Goal: Task Accomplishment & Management: Manage account settings

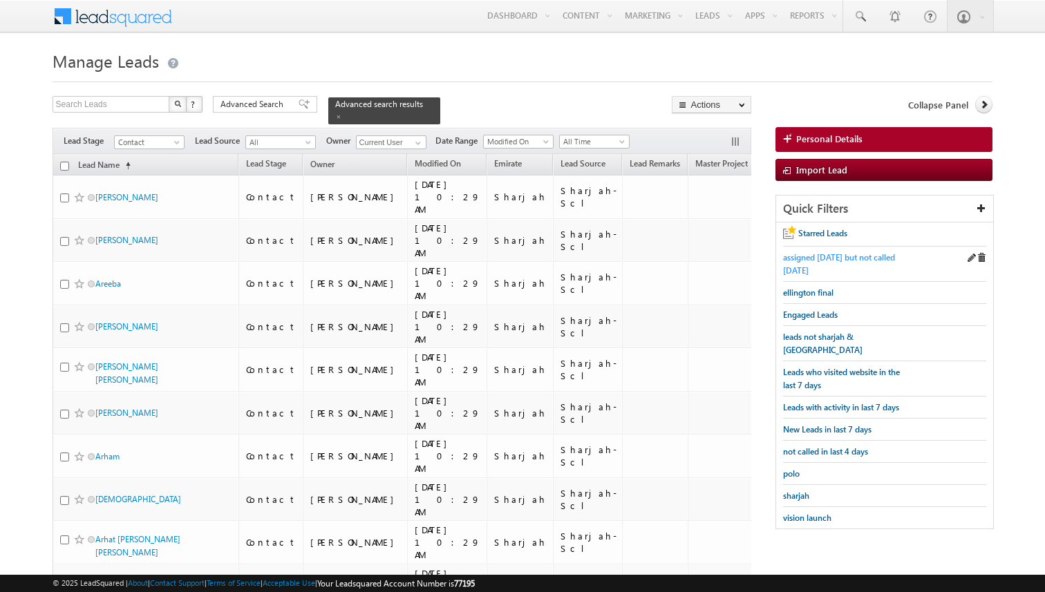
click at [828, 256] on span "assigned [DATE] but not called [DATE]" at bounding box center [839, 263] width 112 height 23
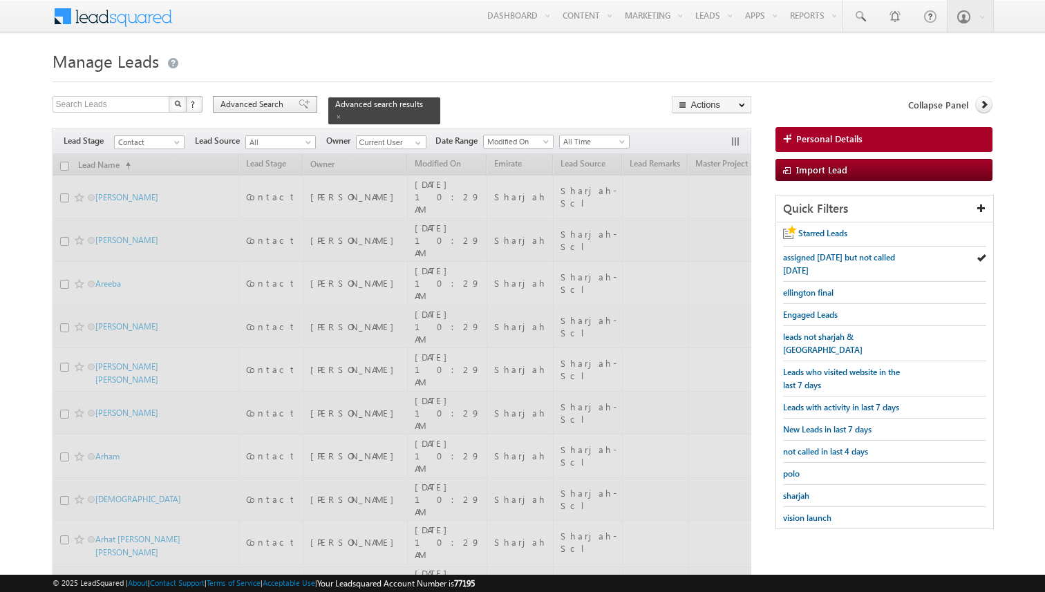
click at [251, 109] on span "Advanced Search" at bounding box center [253, 104] width 67 height 12
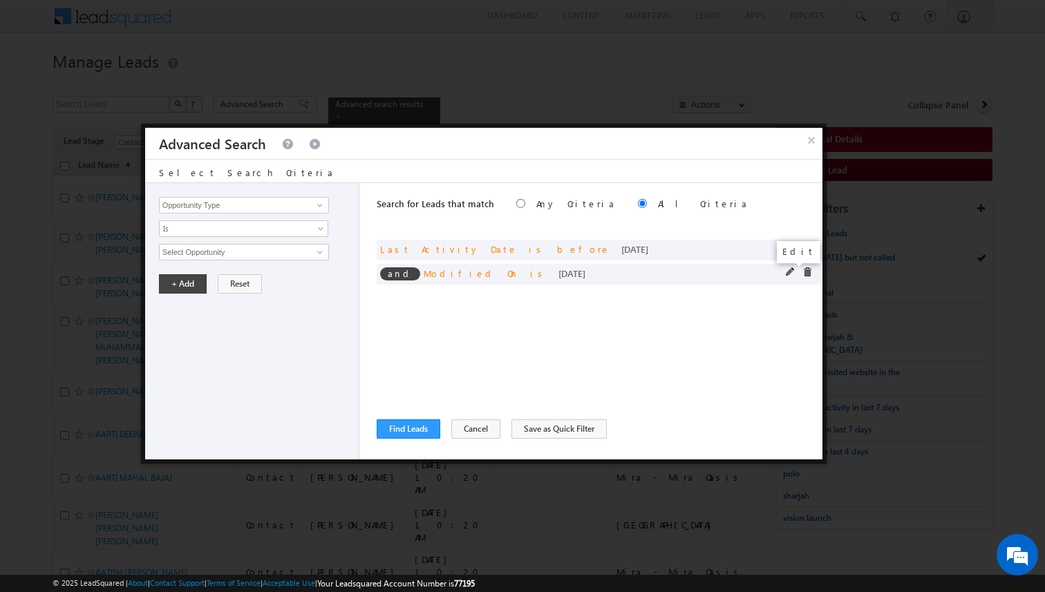
click at [790, 269] on span at bounding box center [791, 272] width 10 height 10
click at [251, 252] on span "Today" at bounding box center [235, 252] width 150 height 12
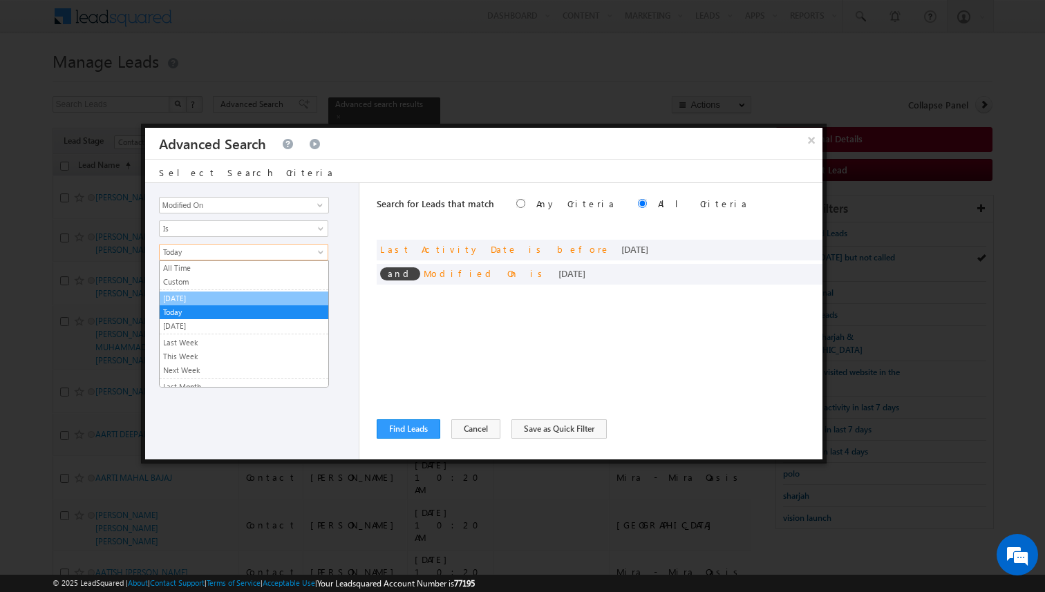
click at [205, 299] on link "[DATE]" at bounding box center [244, 298] width 169 height 12
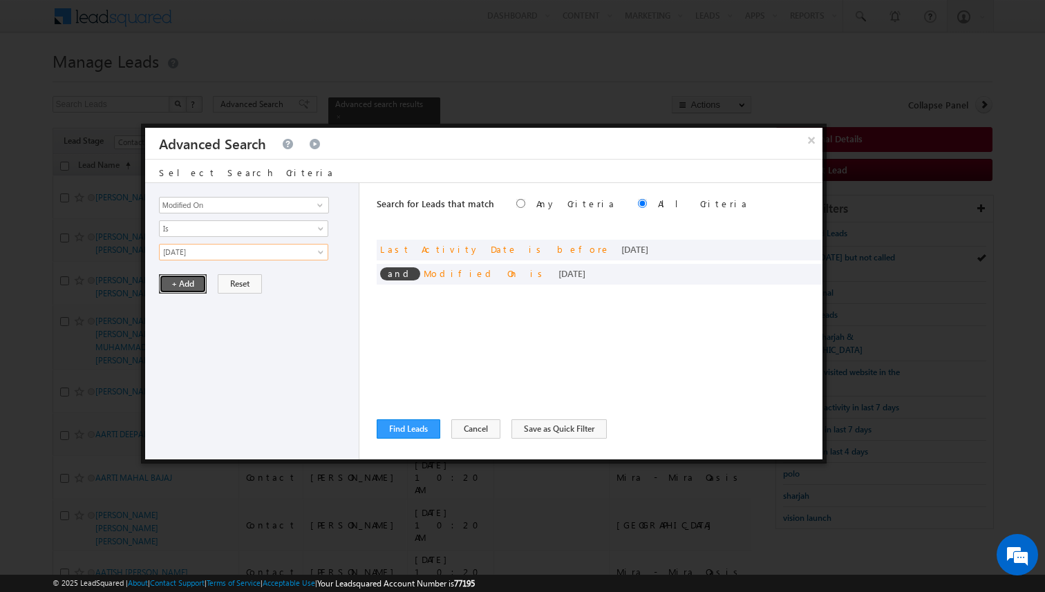
click at [189, 287] on button "+ Add" at bounding box center [183, 283] width 48 height 19
click at [787, 247] on span at bounding box center [791, 248] width 10 height 10
click at [250, 254] on span "Today" at bounding box center [235, 252] width 150 height 12
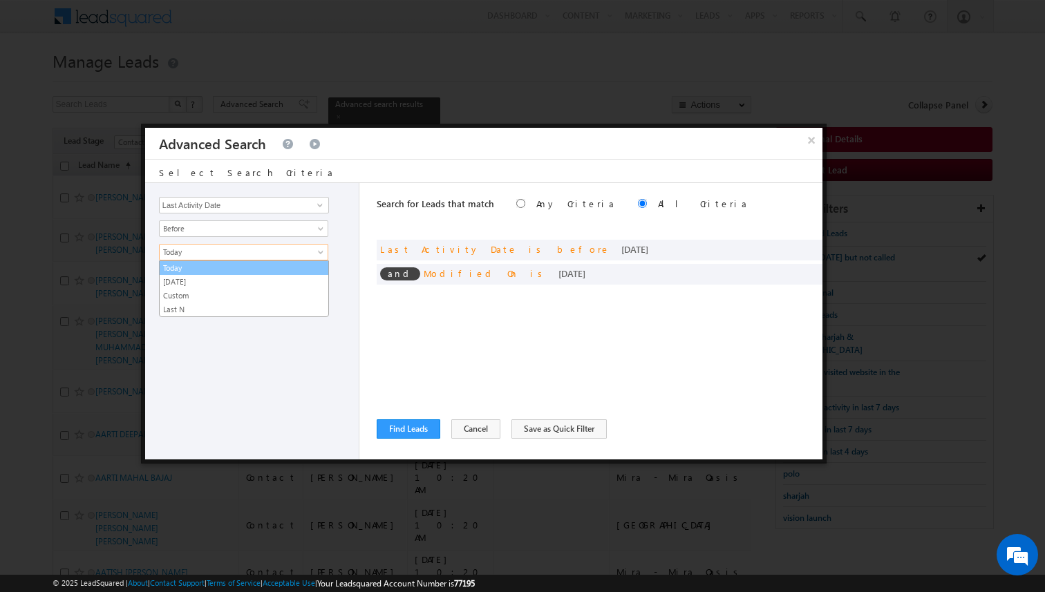
click at [221, 276] on link "[DATE]" at bounding box center [244, 282] width 169 height 12
click at [190, 284] on button "+ Add" at bounding box center [183, 283] width 48 height 19
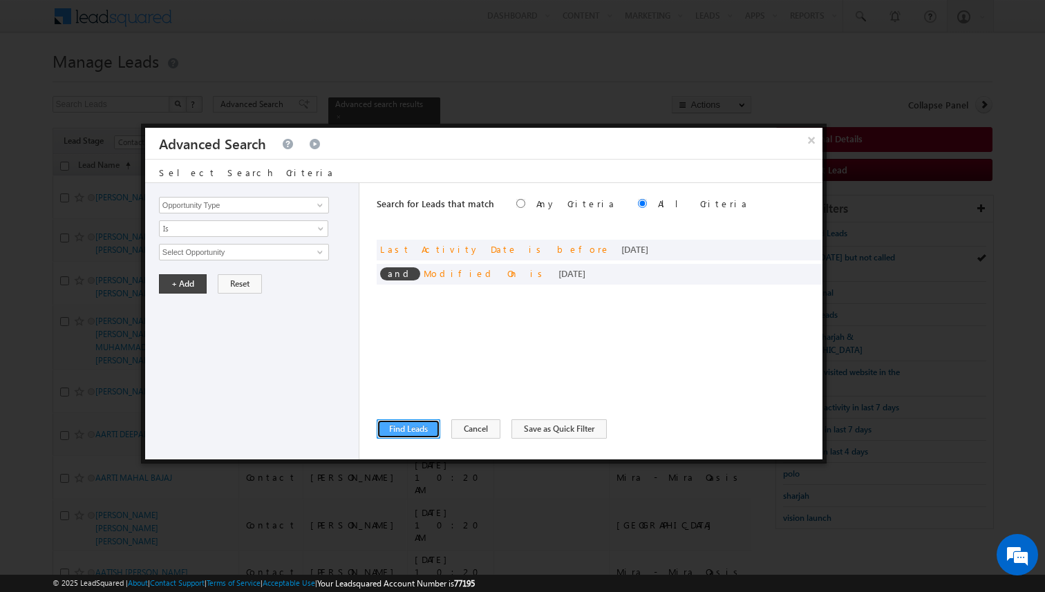
click at [396, 429] on button "Find Leads" at bounding box center [409, 428] width 64 height 19
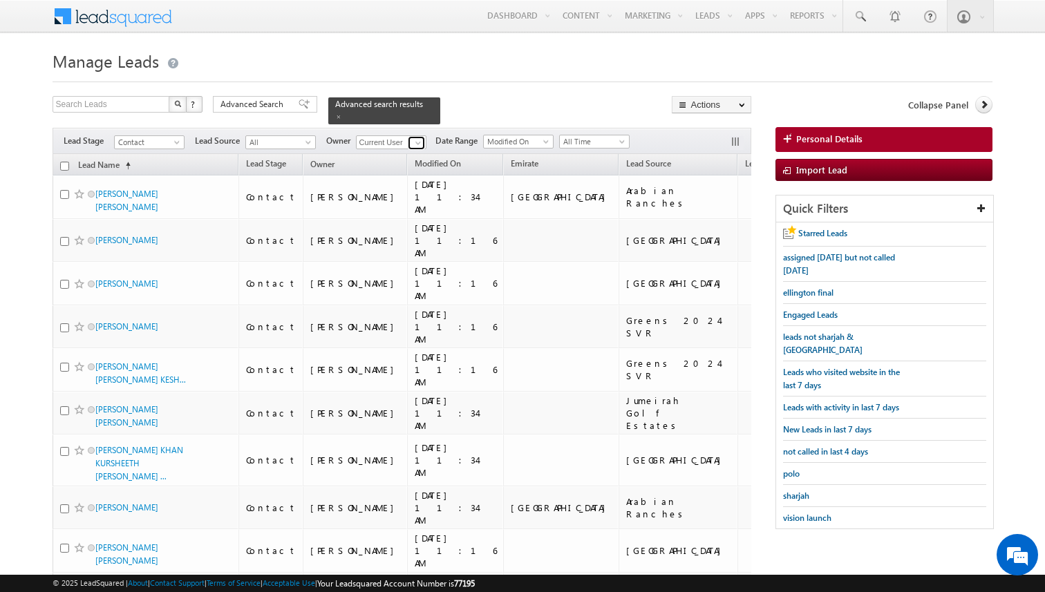
click at [415, 140] on span at bounding box center [418, 143] width 11 height 11
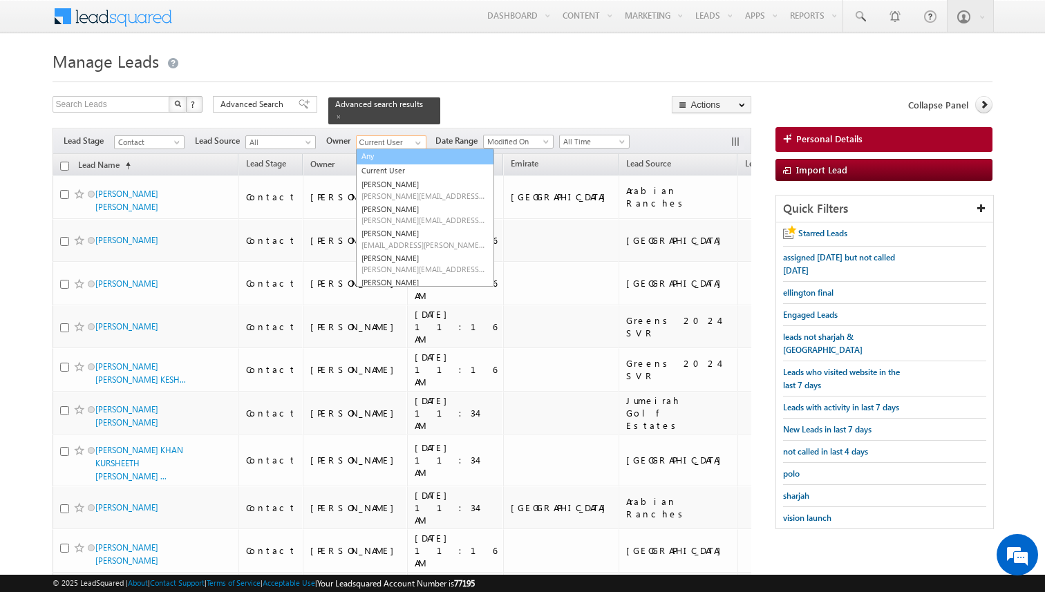
click at [386, 154] on link "Any" at bounding box center [425, 157] width 138 height 16
type input "Any"
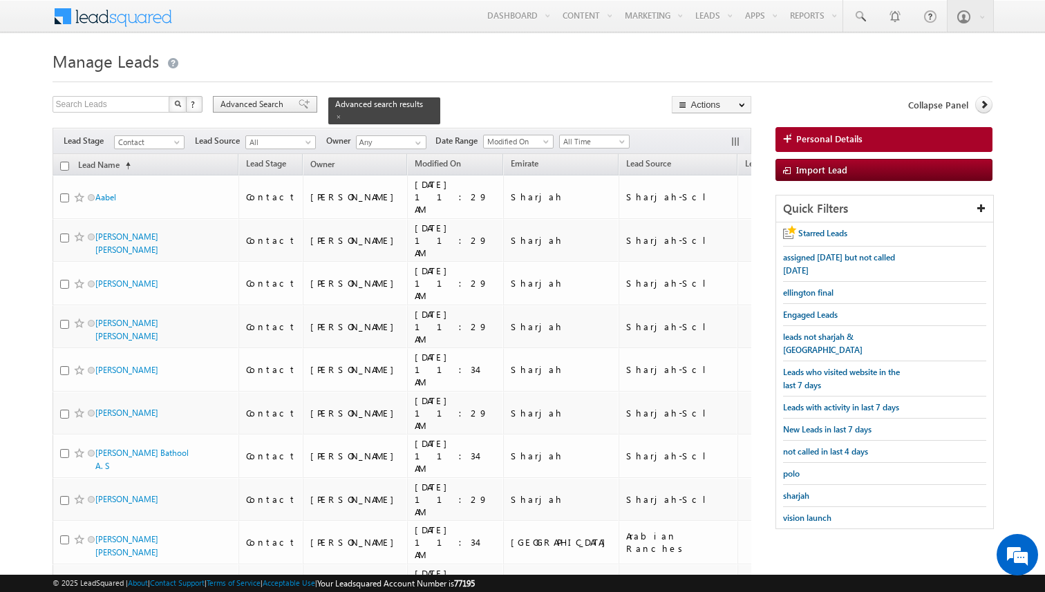
click at [261, 106] on span "Advanced Search" at bounding box center [253, 104] width 67 height 12
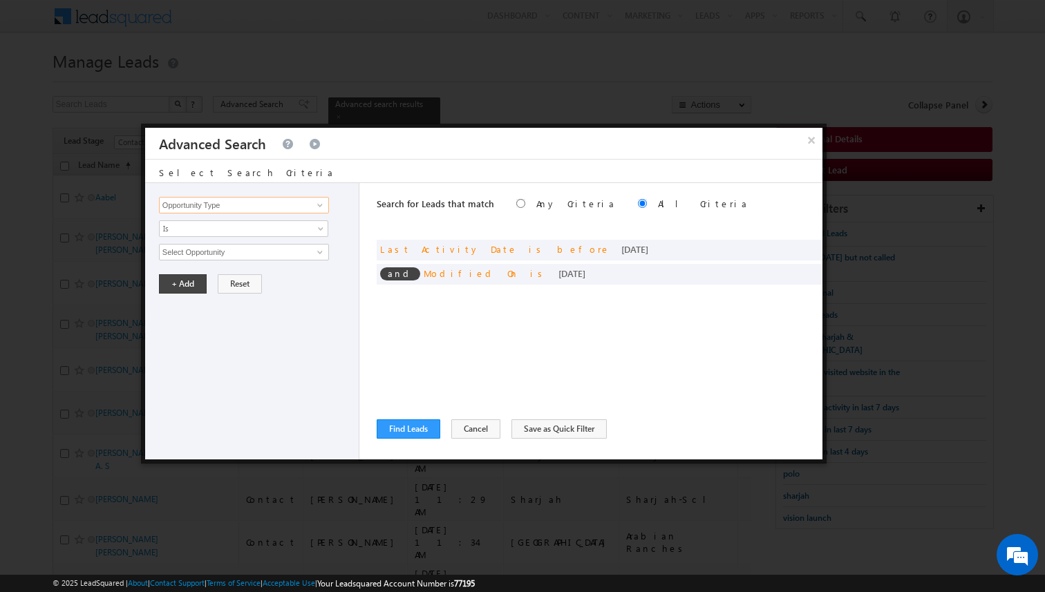
click at [260, 201] on input "Opportunity Type" at bounding box center [244, 205] width 170 height 17
type input "Owner"
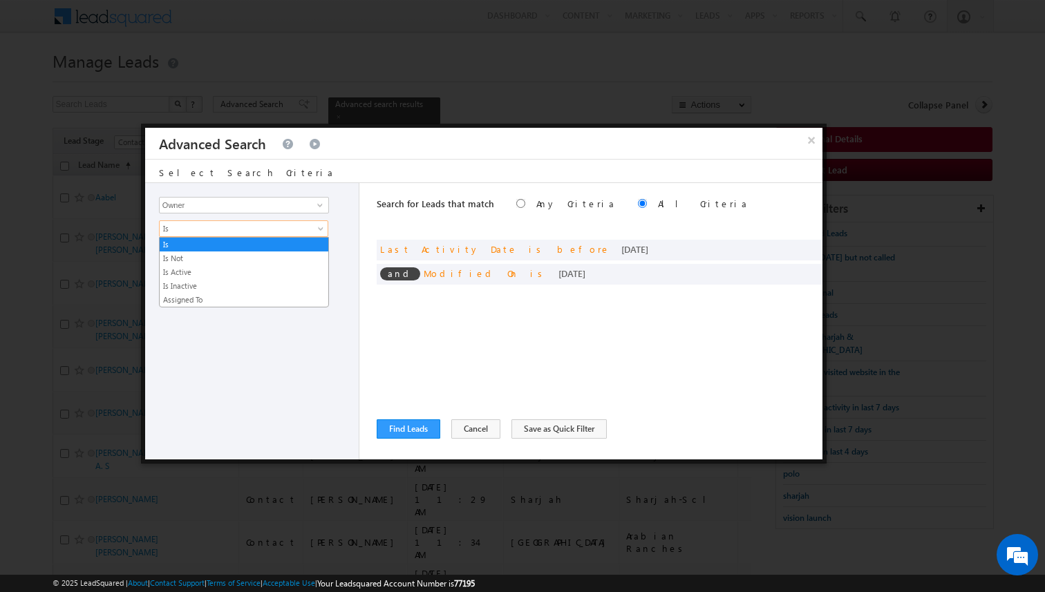
click at [253, 223] on span "Is" at bounding box center [235, 229] width 150 height 12
click at [217, 253] on link "Is Not" at bounding box center [244, 258] width 169 height 12
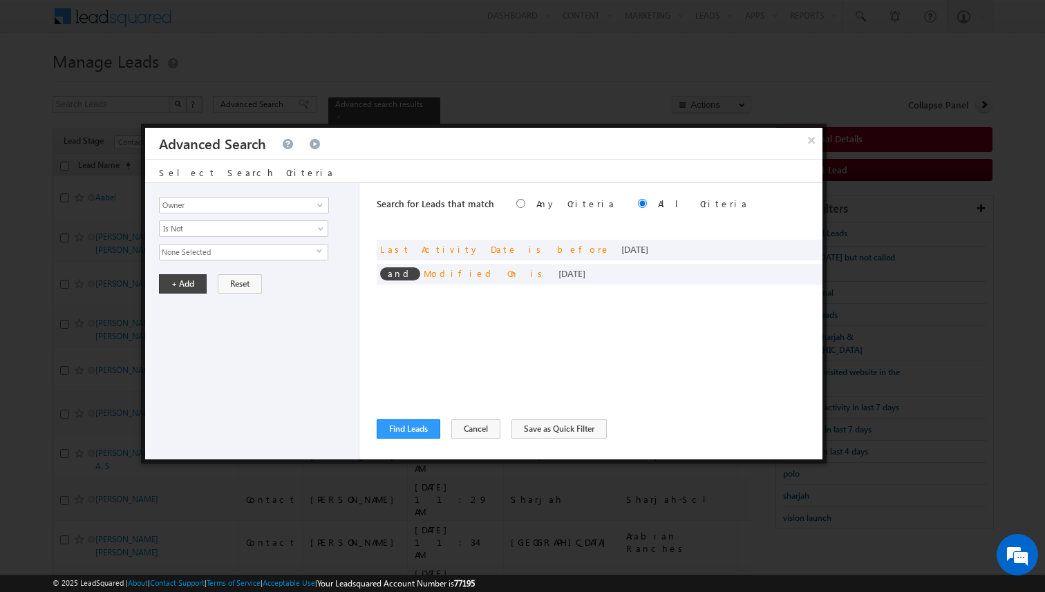
click at [209, 254] on span "None Selected" at bounding box center [238, 252] width 157 height 15
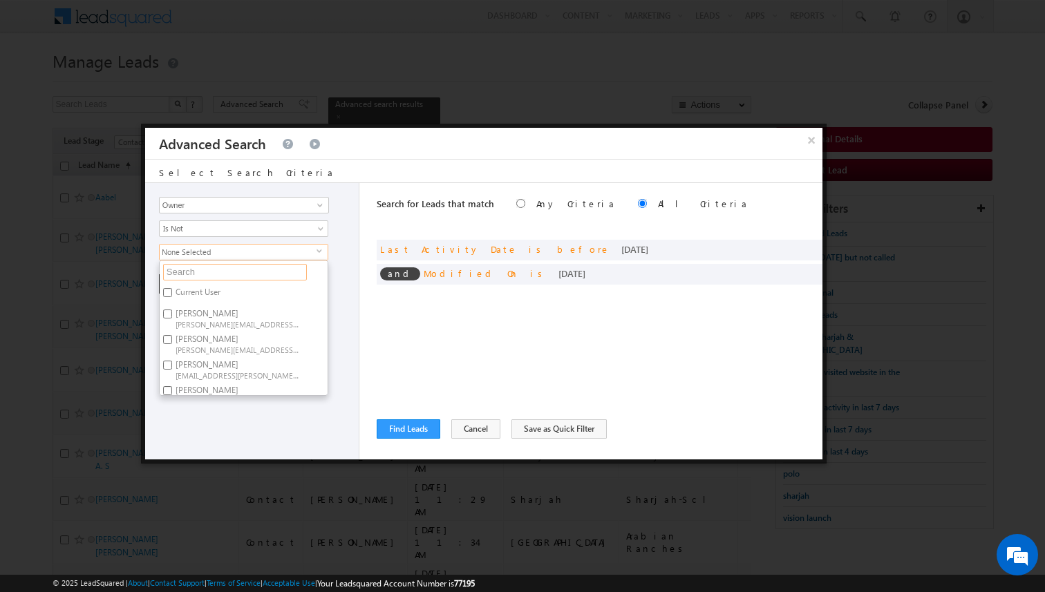
click at [201, 270] on input "text" at bounding box center [235, 272] width 144 height 17
type input "[DEMOGRAPHIC_DATA]"
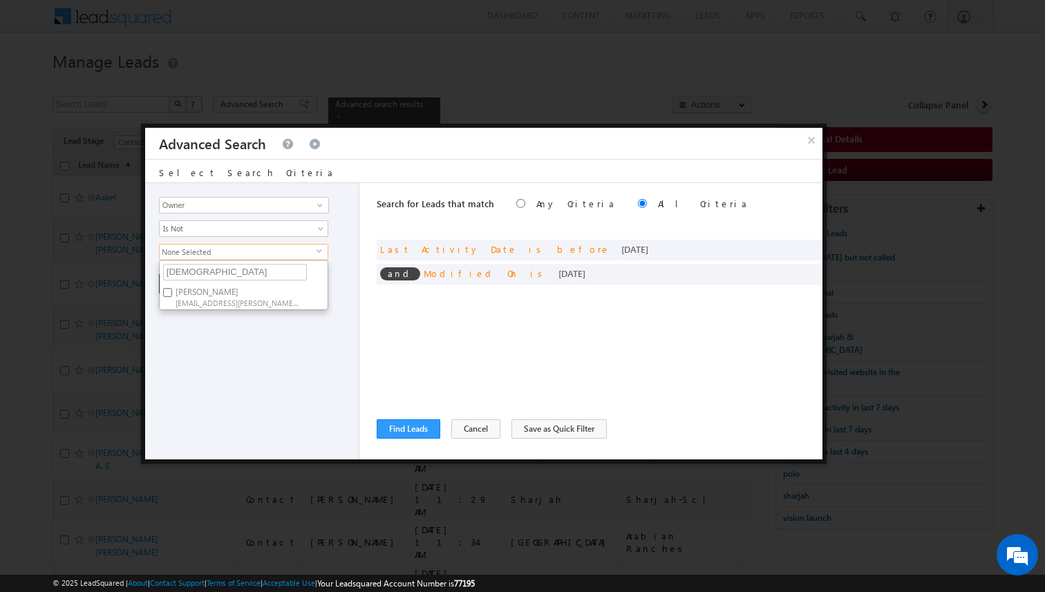
click at [192, 297] on span "[EMAIL_ADDRESS][PERSON_NAME][DOMAIN_NAME]" at bounding box center [238, 302] width 124 height 10
click at [172, 297] on input "[PERSON_NAME] [EMAIL_ADDRESS][PERSON_NAME][DOMAIN_NAME]" at bounding box center [167, 292] width 9 height 9
checkbox input "true"
click at [210, 268] on input "[DEMOGRAPHIC_DATA]" at bounding box center [235, 272] width 144 height 17
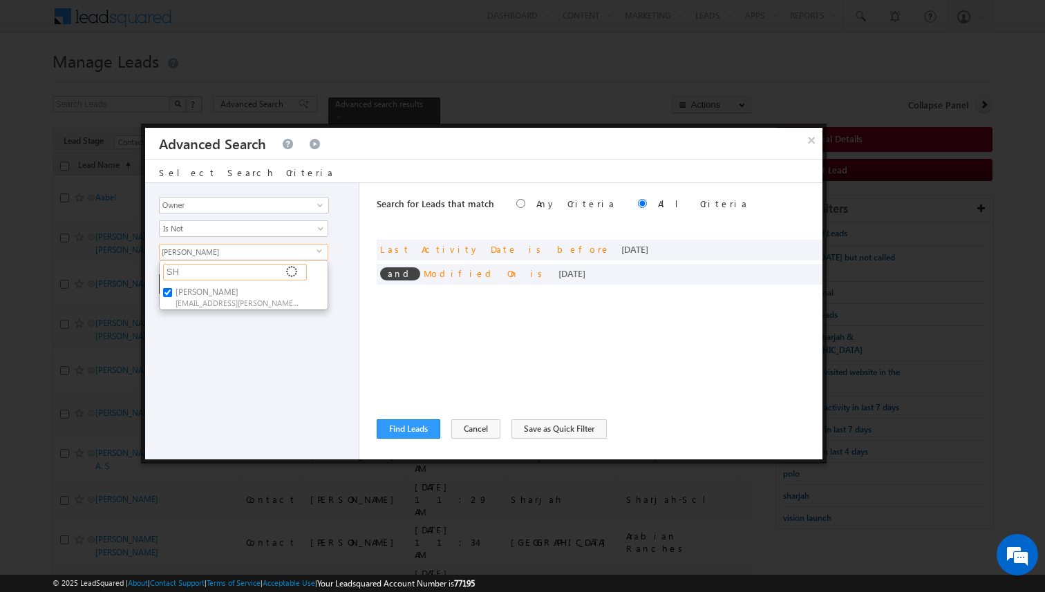
type input "SHA"
click at [202, 294] on label "[PERSON_NAME] [PERSON_NAME][EMAIL_ADDRESS][PERSON_NAME][DOMAIN_NAME]" at bounding box center [237, 297] width 154 height 26
click at [172, 294] on input "[PERSON_NAME] [PERSON_NAME][EMAIL_ADDRESS][PERSON_NAME][DOMAIN_NAME]" at bounding box center [167, 292] width 9 height 9
checkbox input "true"
click at [202, 276] on input "SHAK" at bounding box center [235, 272] width 144 height 17
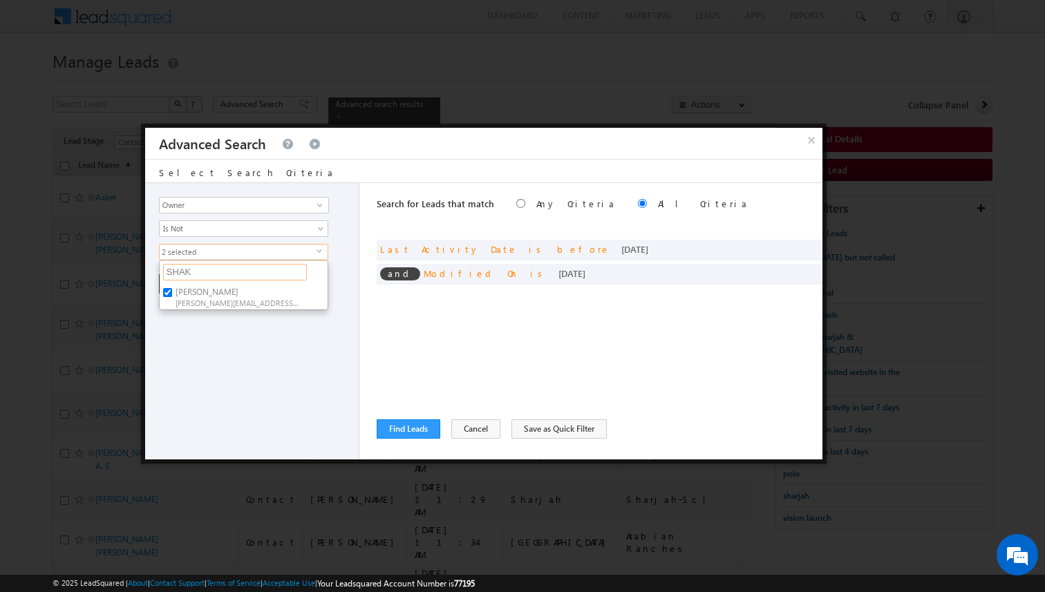
click at [202, 276] on input "SHAK" at bounding box center [235, 272] width 144 height 17
type input "RA"
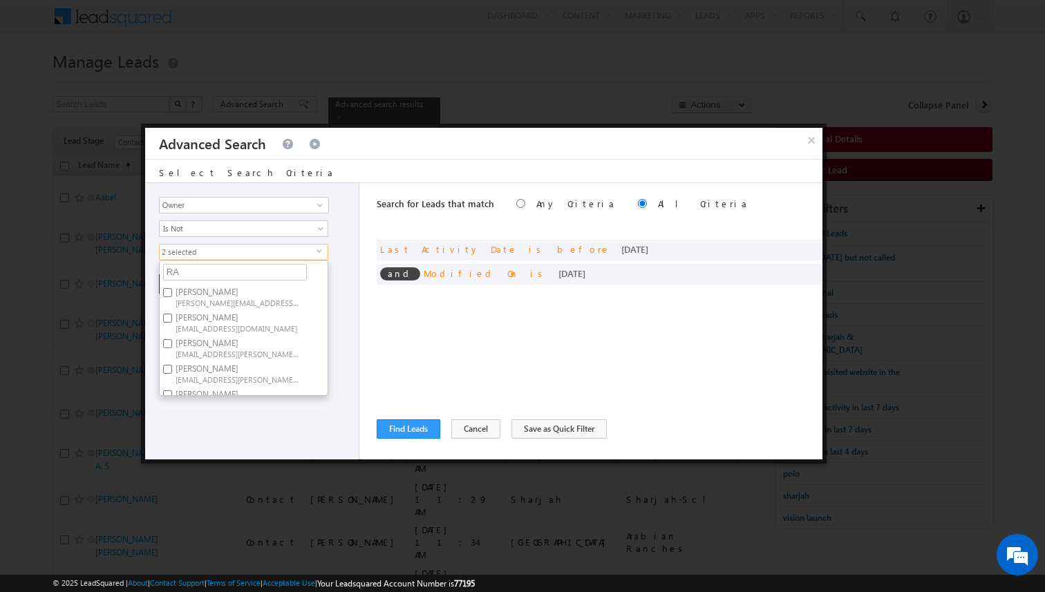
type input "RAJ"
click at [193, 297] on span "[PERSON_NAME][EMAIL_ADDRESS][DOMAIN_NAME]" at bounding box center [238, 302] width 124 height 10
click at [172, 297] on input "[PERSON_NAME] [PERSON_NAME][EMAIL_ADDRESS][DOMAIN_NAME]" at bounding box center [167, 292] width 9 height 9
checkbox input "true"
click at [202, 275] on input "RAJ" at bounding box center [235, 272] width 144 height 17
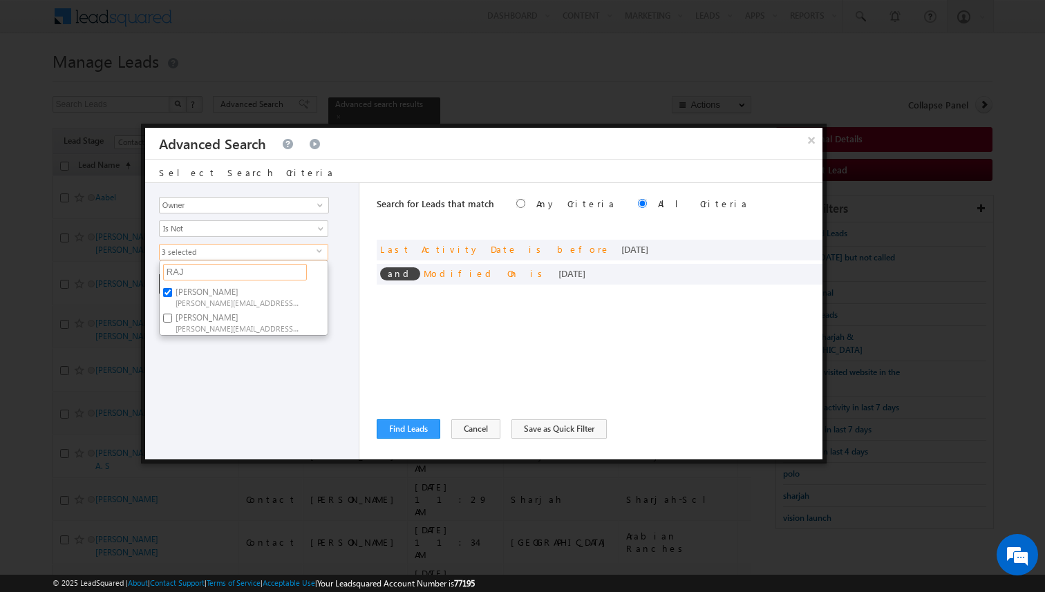
click at [202, 275] on input "RAJ" at bounding box center [235, 272] width 144 height 17
type input "KUN"
click at [205, 299] on span "[EMAIL_ADDRESS][PERSON_NAME][DOMAIN_NAME]" at bounding box center [238, 302] width 124 height 10
click at [172, 297] on input "[PERSON_NAME] [EMAIL_ADDRESS][PERSON_NAME][DOMAIN_NAME]" at bounding box center [167, 292] width 9 height 9
checkbox input "true"
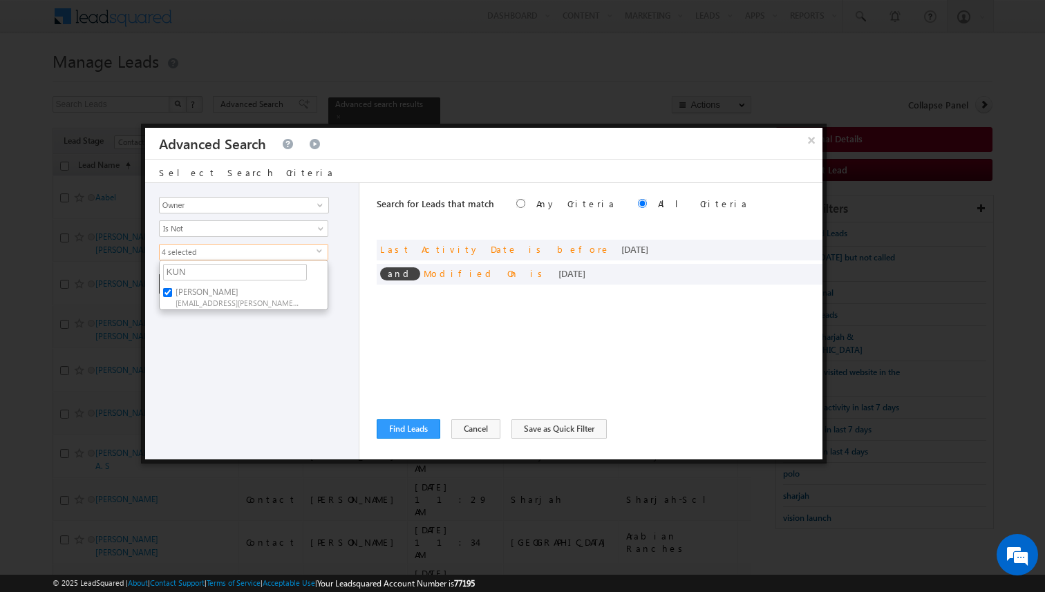
click at [226, 335] on div "Opportunity Type Lead Activity Task Sales Group Prospect Id Address 1 Address 2…" at bounding box center [252, 321] width 214 height 276
click at [180, 286] on button "+ Add" at bounding box center [183, 283] width 48 height 19
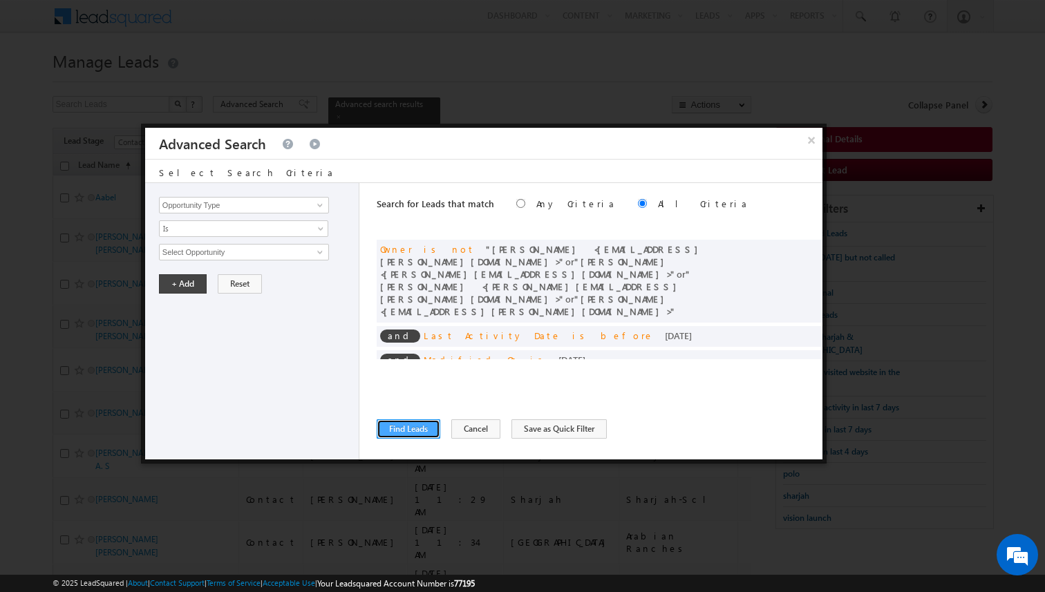
click at [413, 426] on button "Find Leads" at bounding box center [409, 428] width 64 height 19
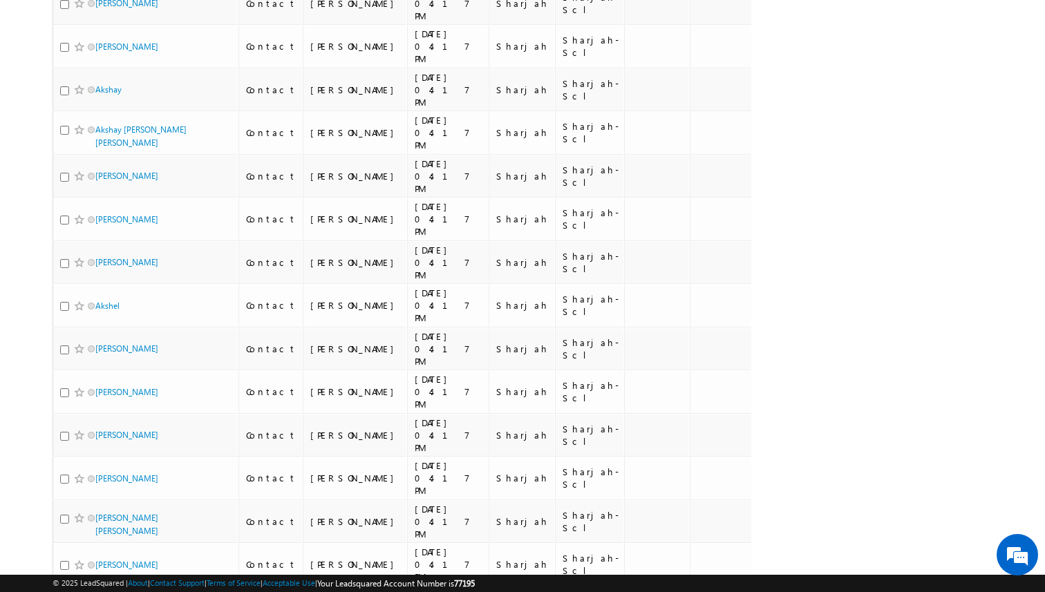
scroll to position [8333, 0]
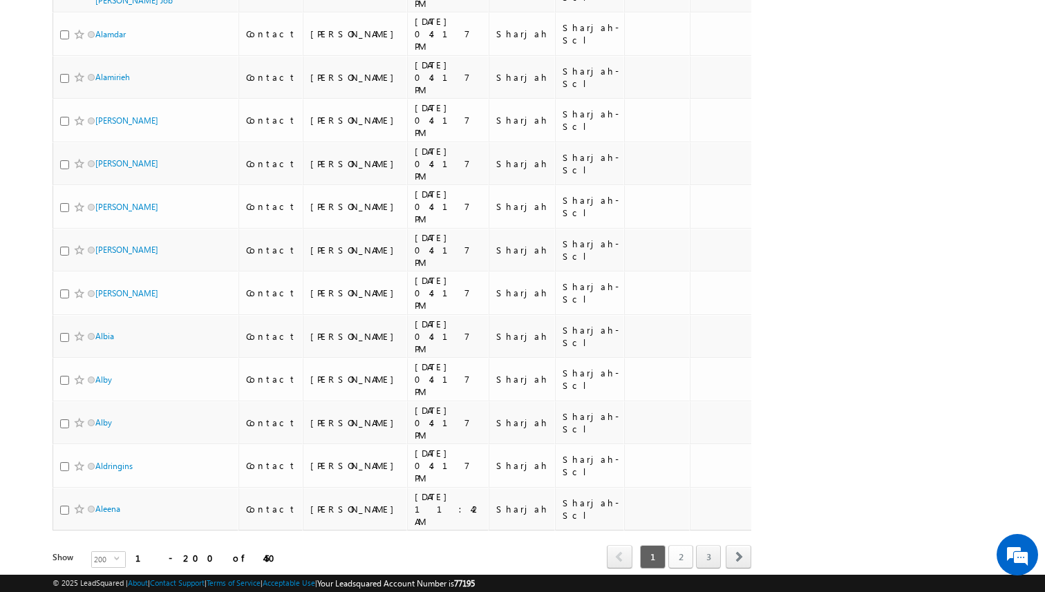
click at [692, 545] on link "2" at bounding box center [680, 556] width 25 height 23
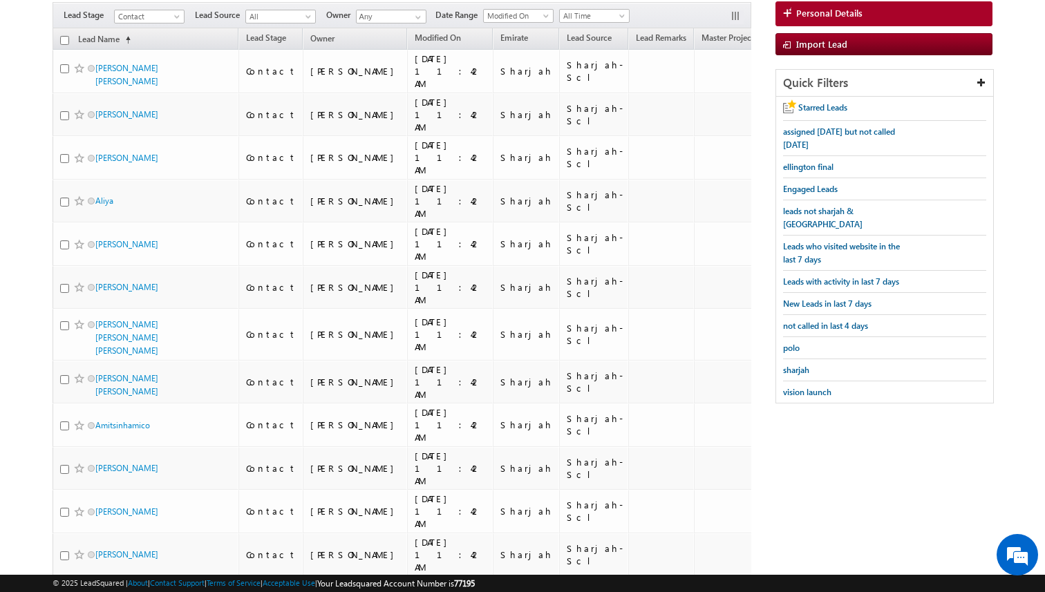
scroll to position [0, 0]
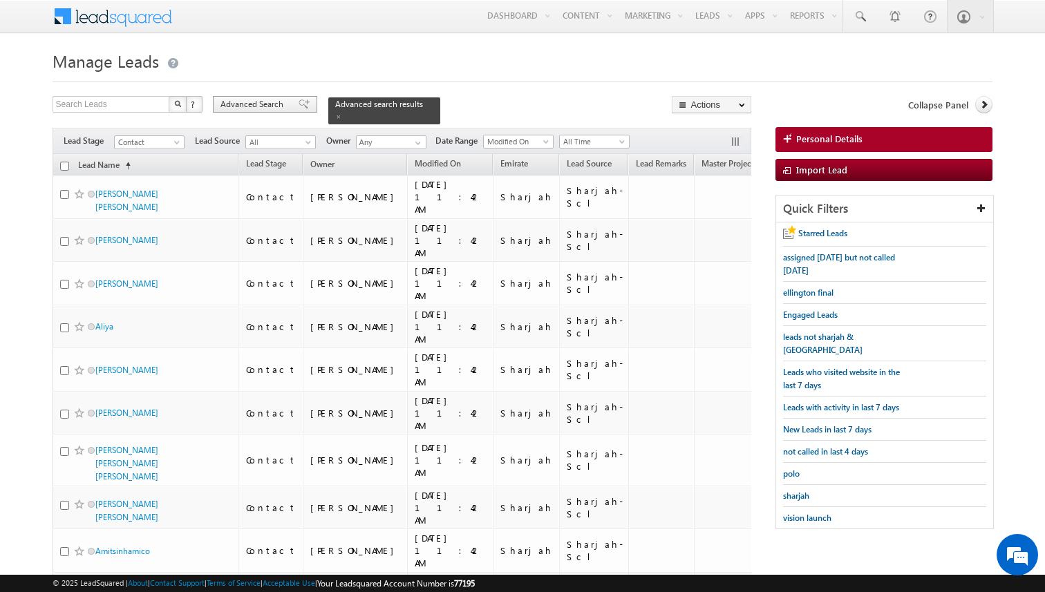
click at [273, 111] on span "Advanced Search" at bounding box center [253, 104] width 67 height 12
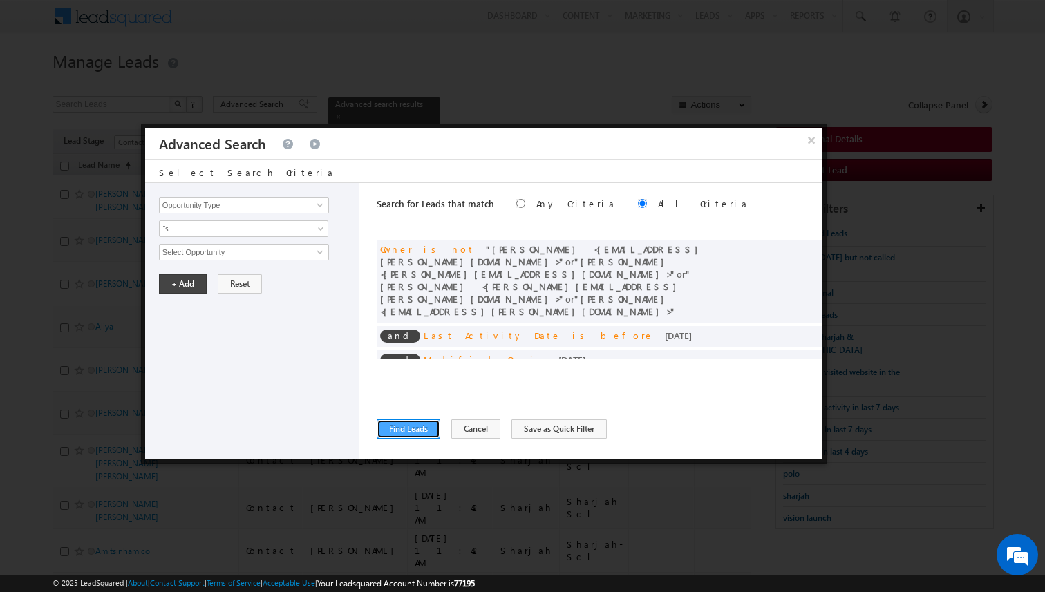
click at [419, 433] on button "Find Leads" at bounding box center [409, 428] width 64 height 19
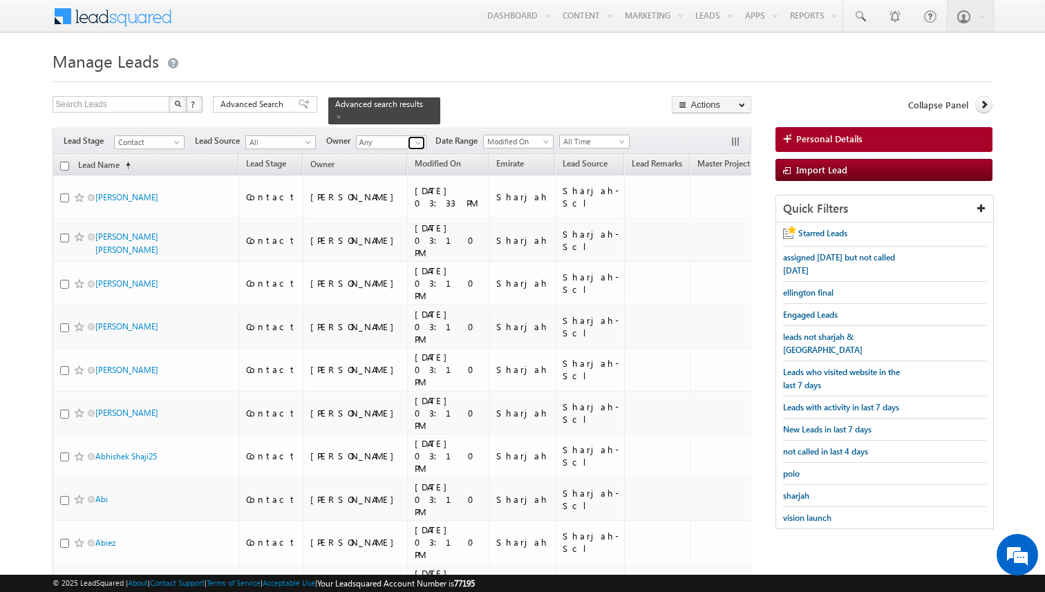
click at [415, 142] on span at bounding box center [418, 143] width 11 height 11
type input "[PERSON_NAME]"
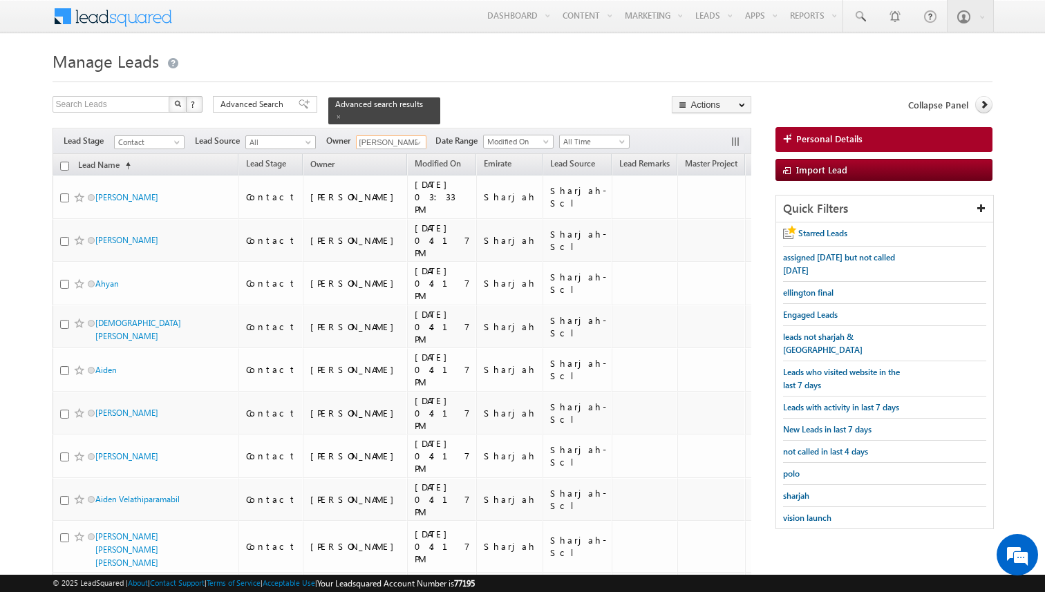
click at [66, 168] on input "checkbox" at bounding box center [64, 166] width 9 height 9
checkbox input "true"
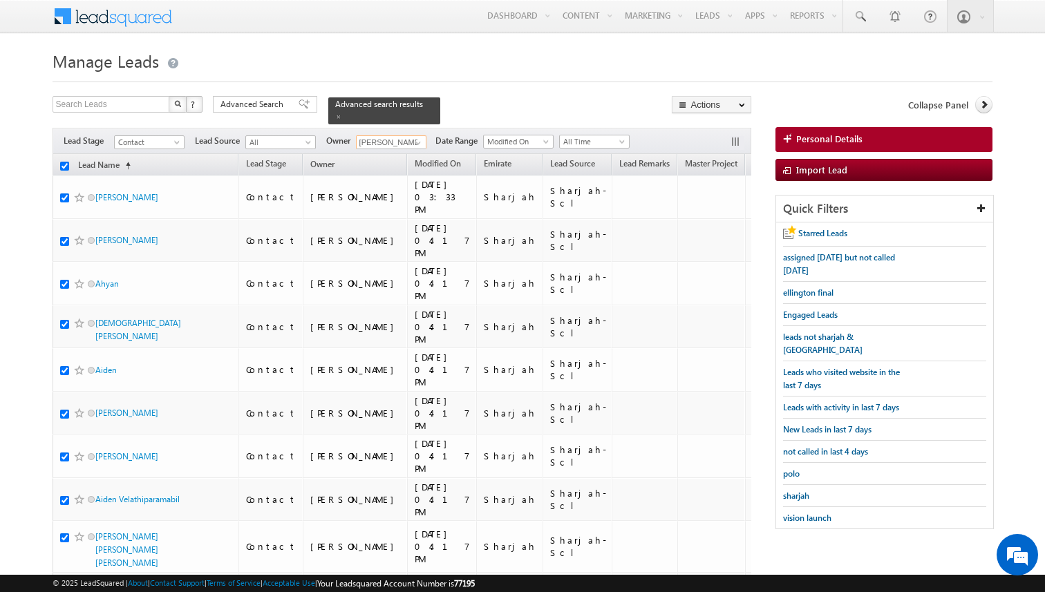
checkbox input "true"
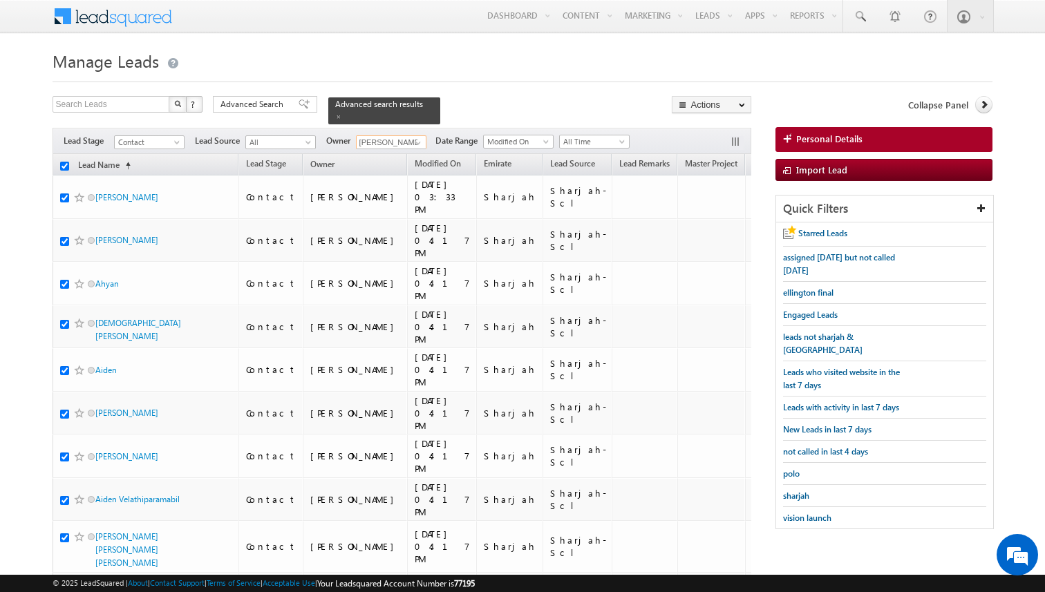
checkbox input "true"
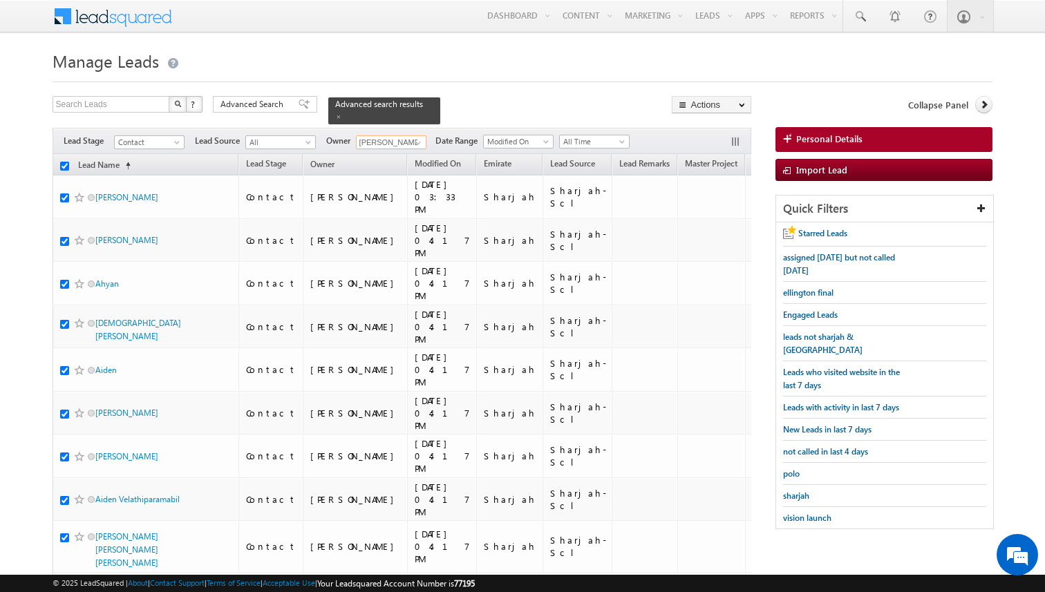
checkbox input "true"
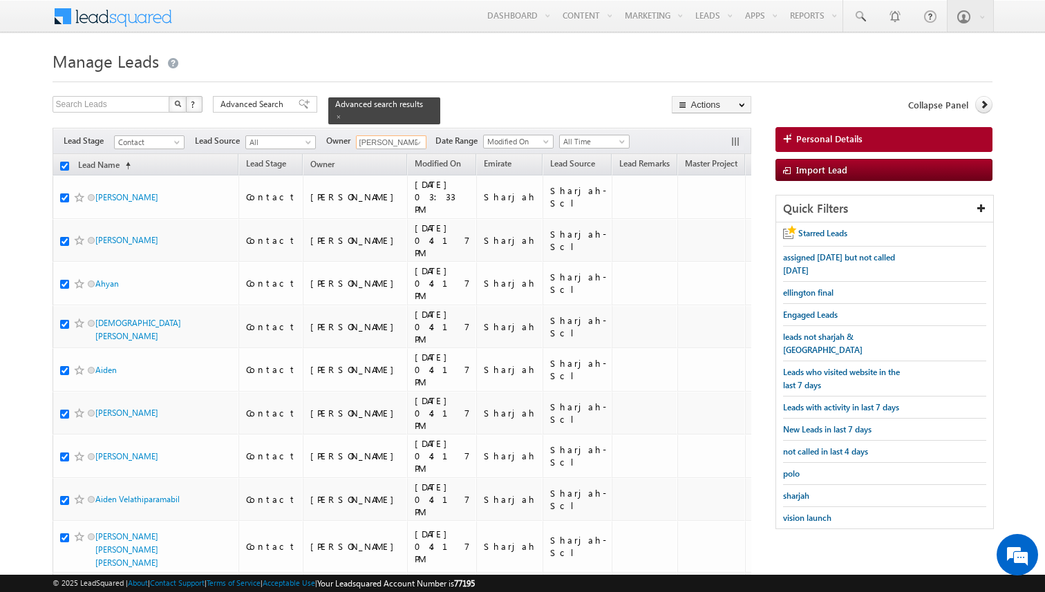
checkbox input "true"
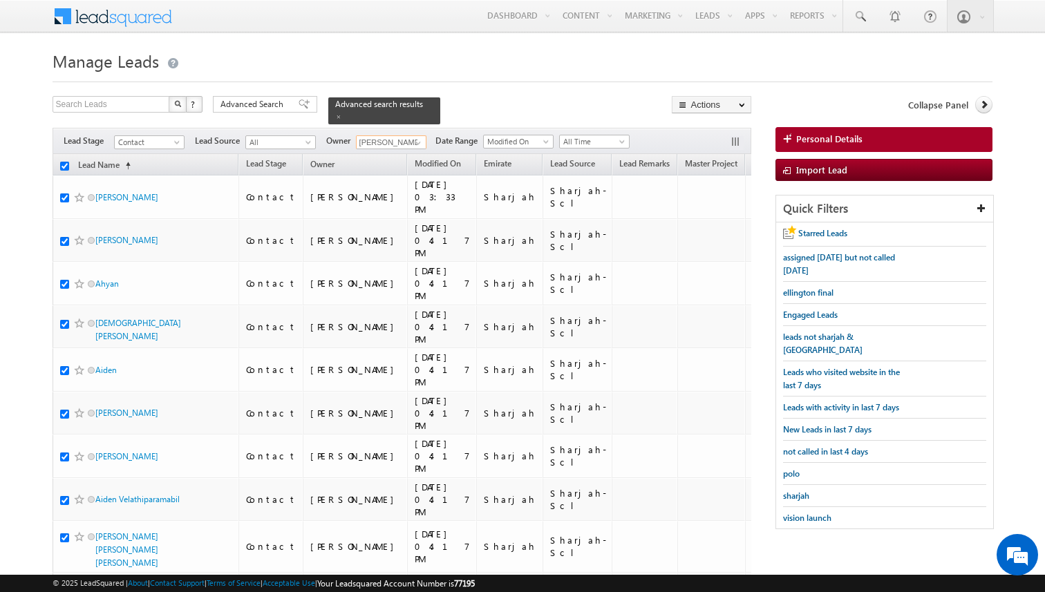
checkbox input "true"
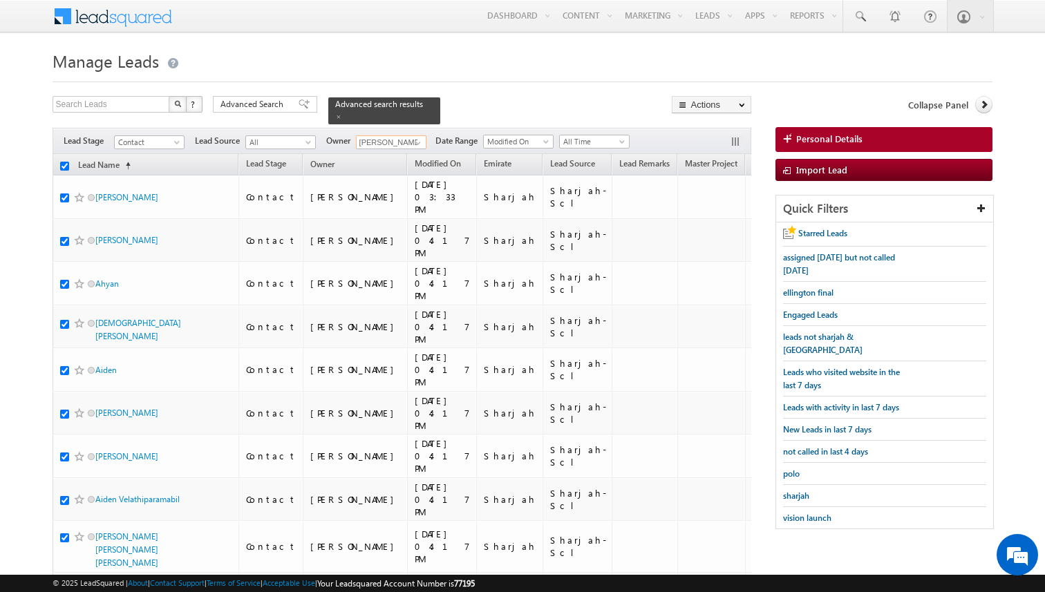
checkbox input "true"
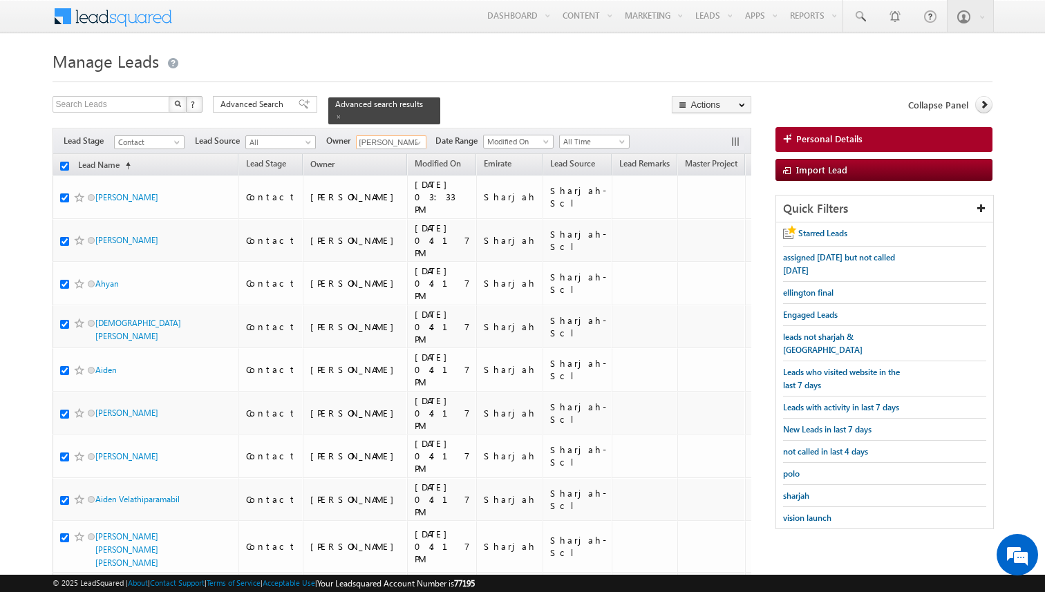
checkbox input "true"
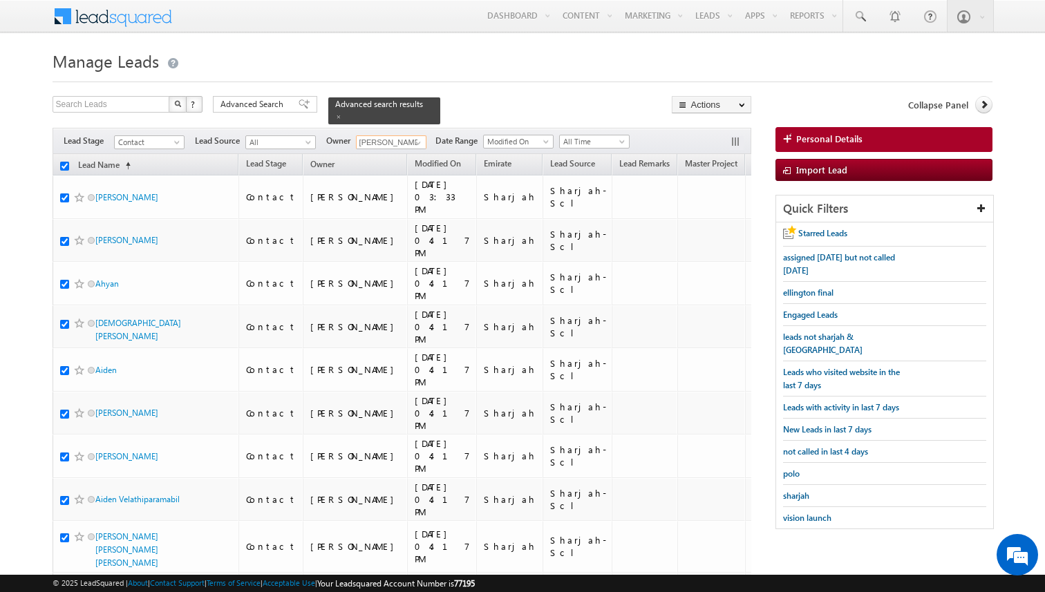
checkbox input "true"
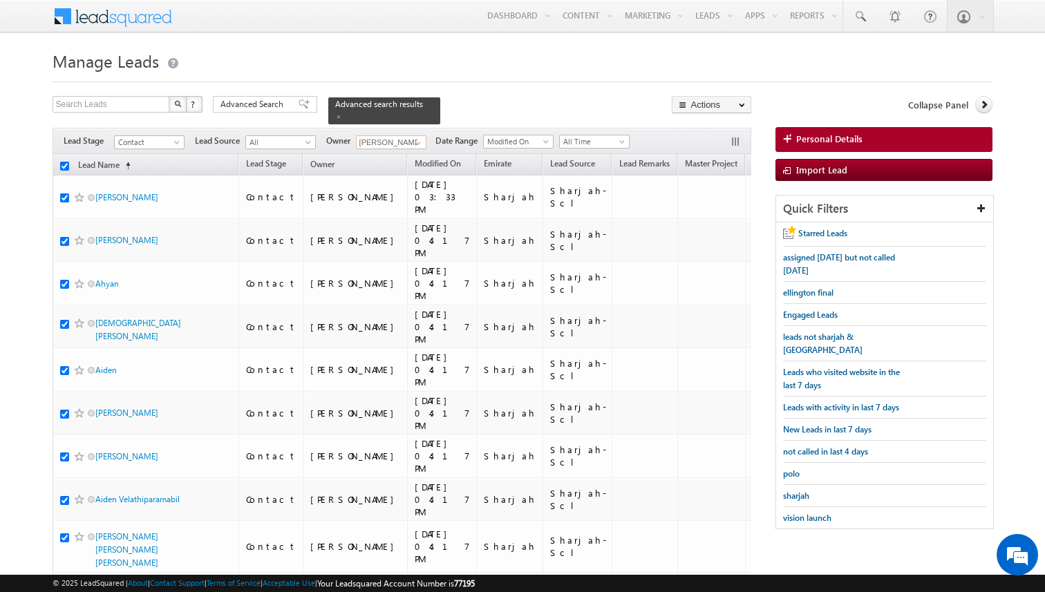
checkbox input "true"
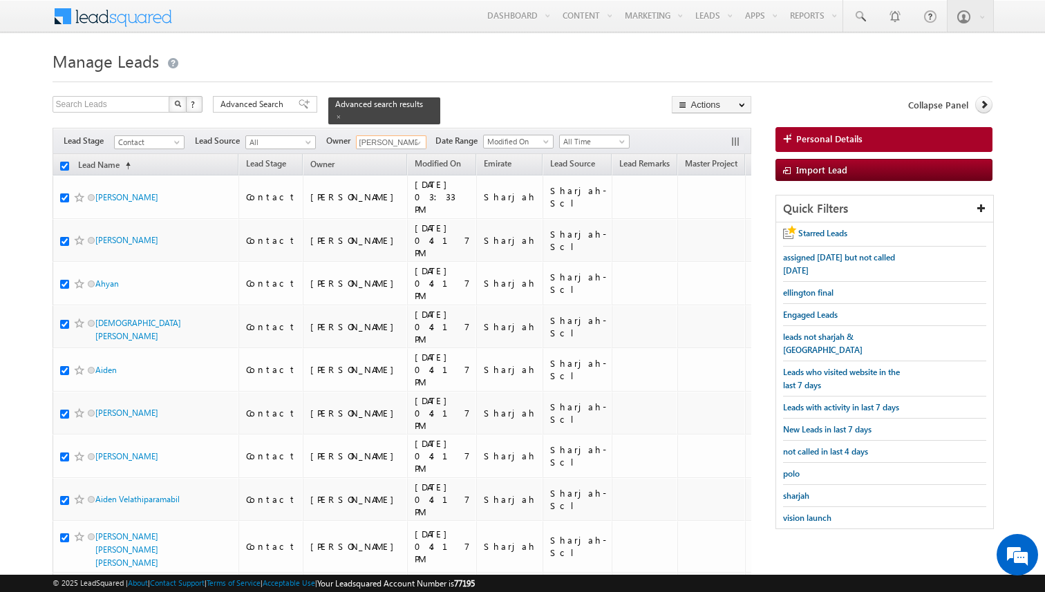
checkbox input "true"
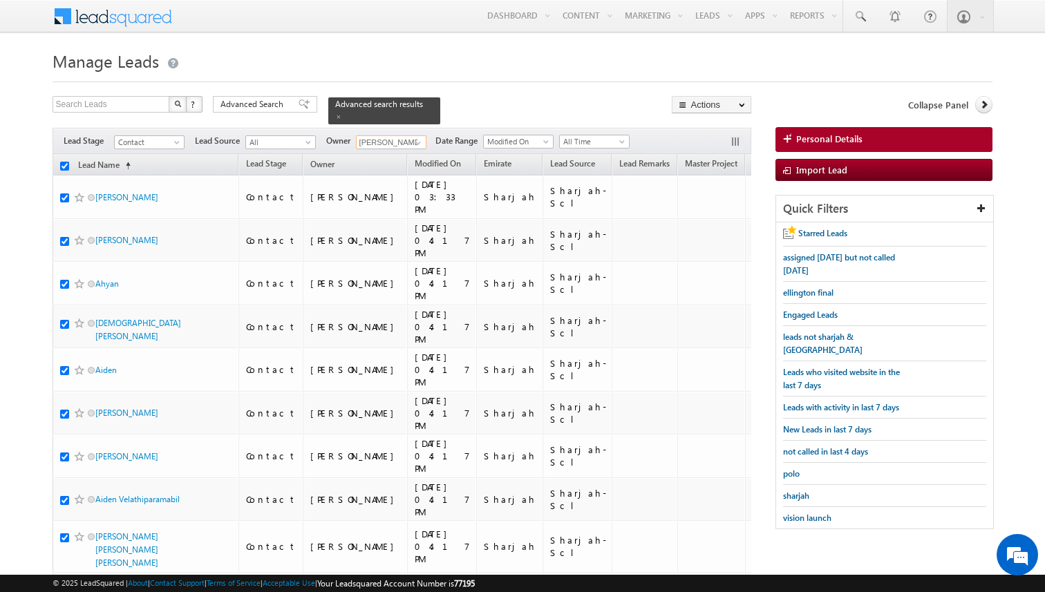
checkbox input "true"
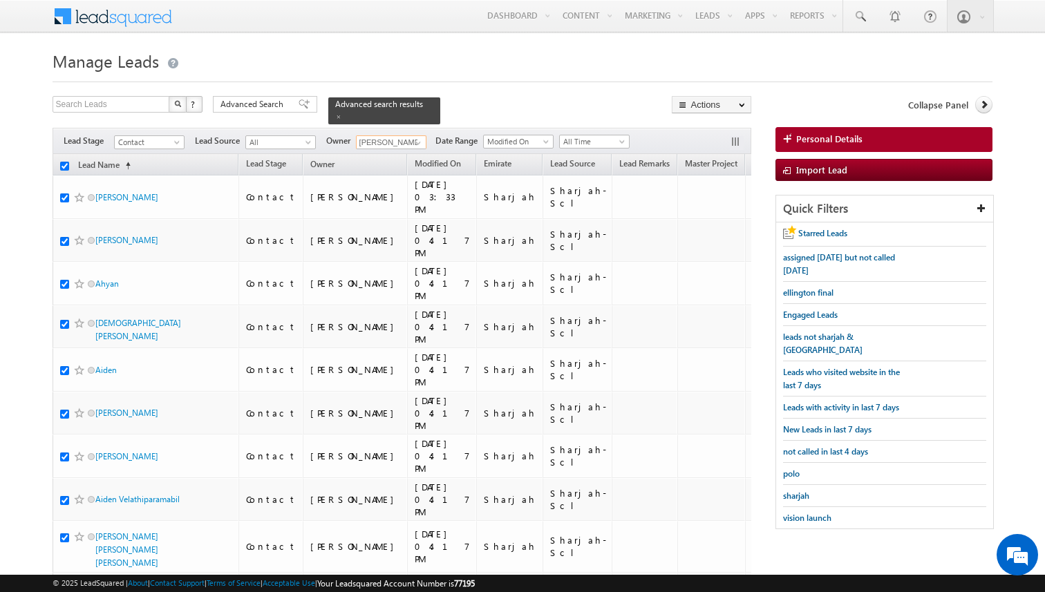
checkbox input "true"
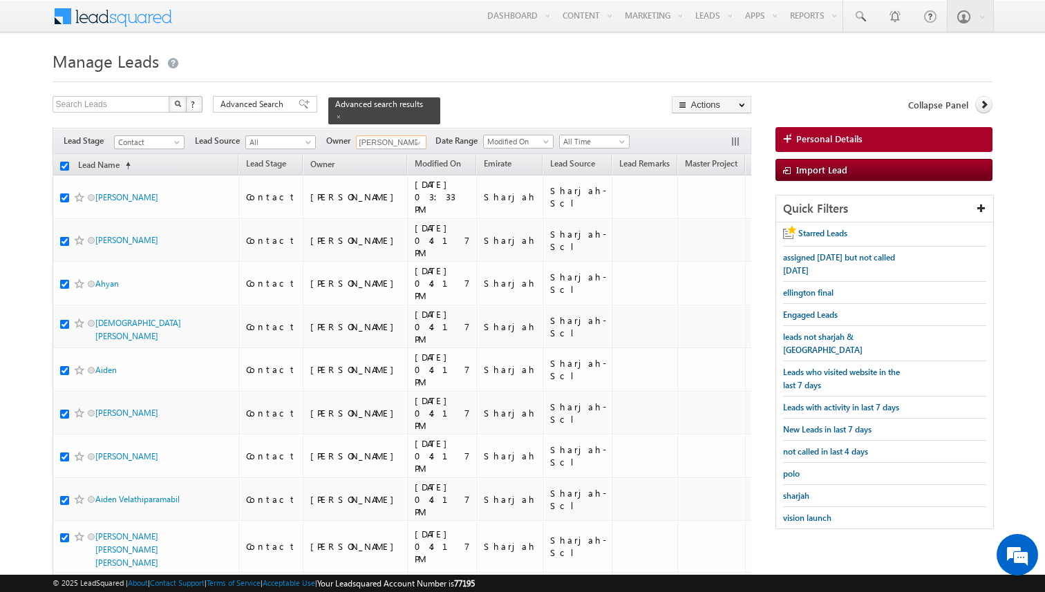
checkbox input "true"
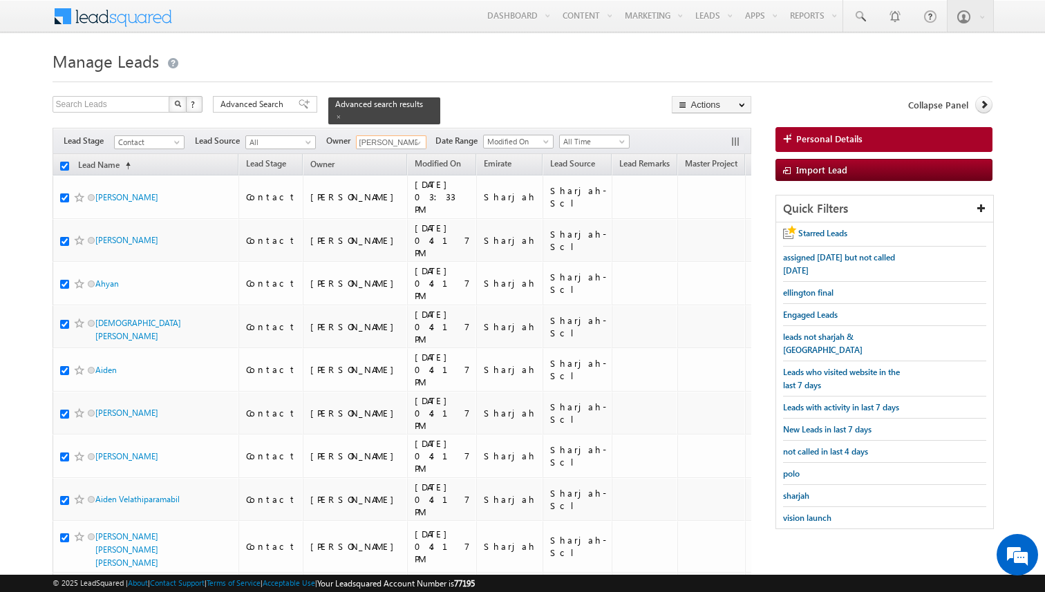
checkbox input "true"
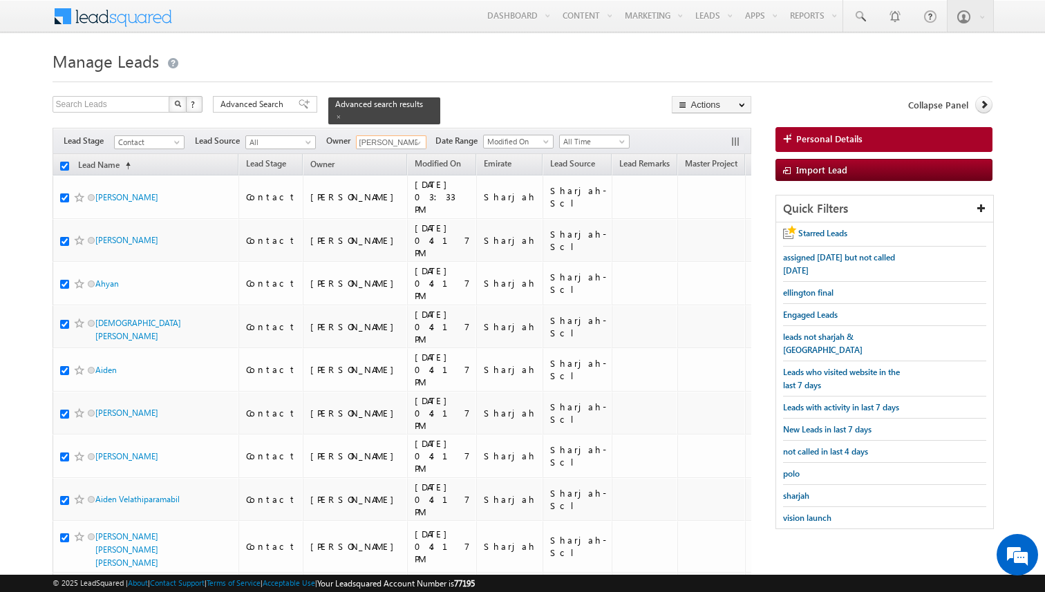
checkbox input "true"
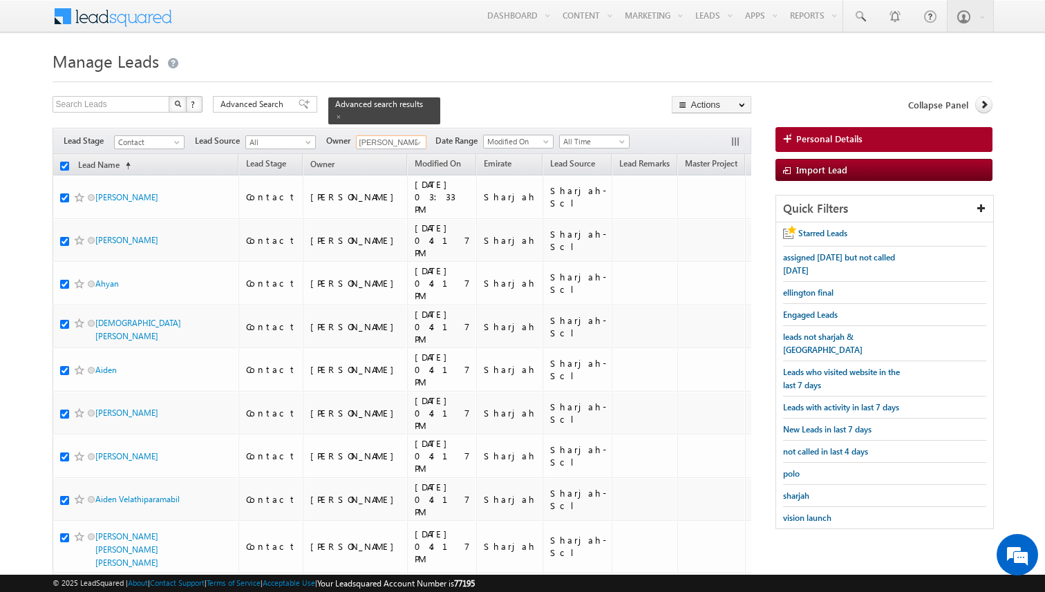
checkbox input "true"
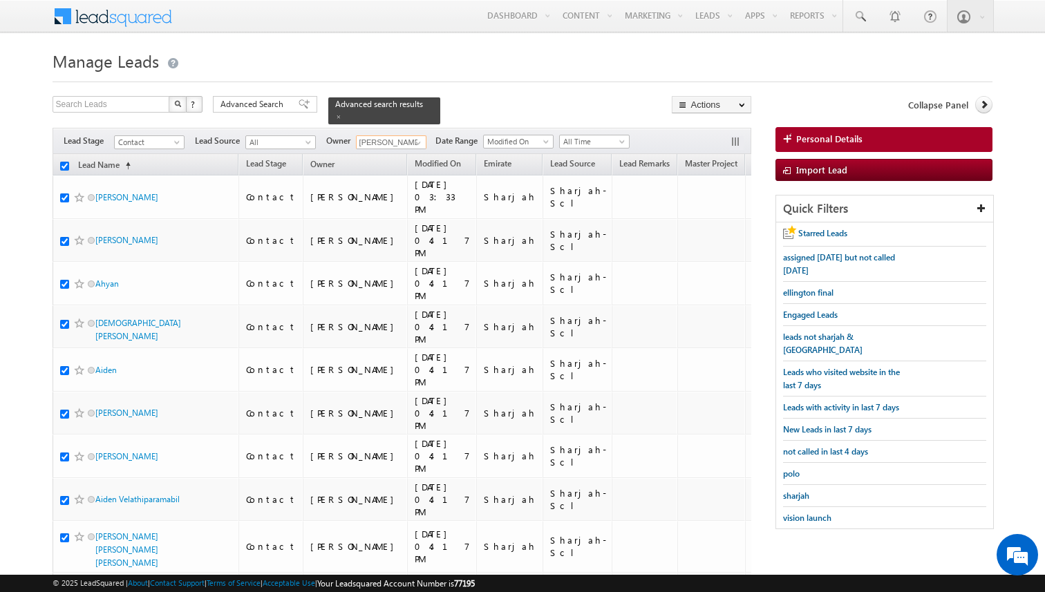
checkbox input "true"
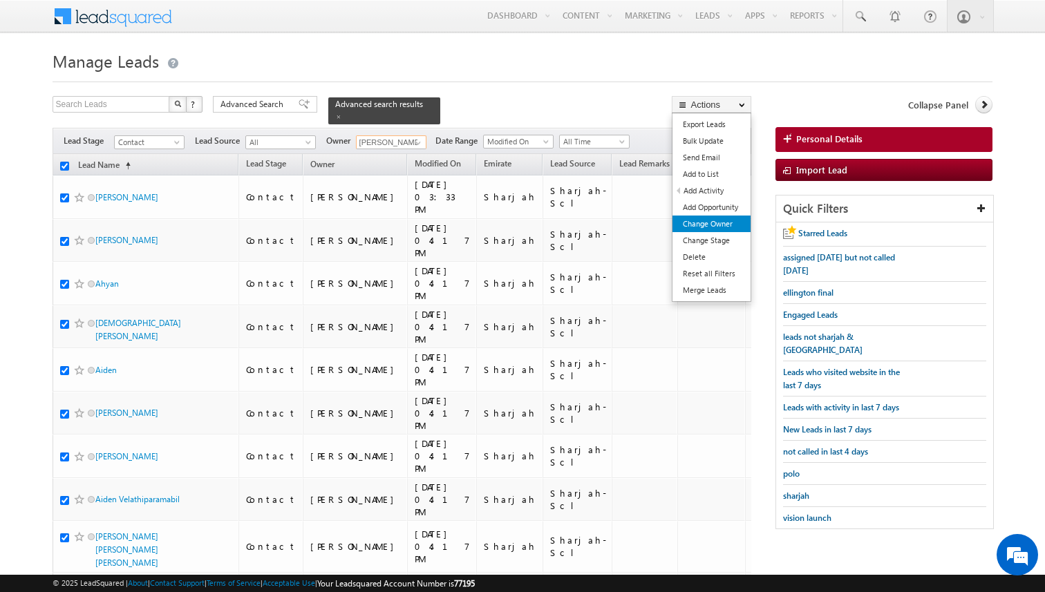
type input "[PERSON_NAME]"
click at [699, 223] on link "Change Owner" at bounding box center [711, 224] width 78 height 17
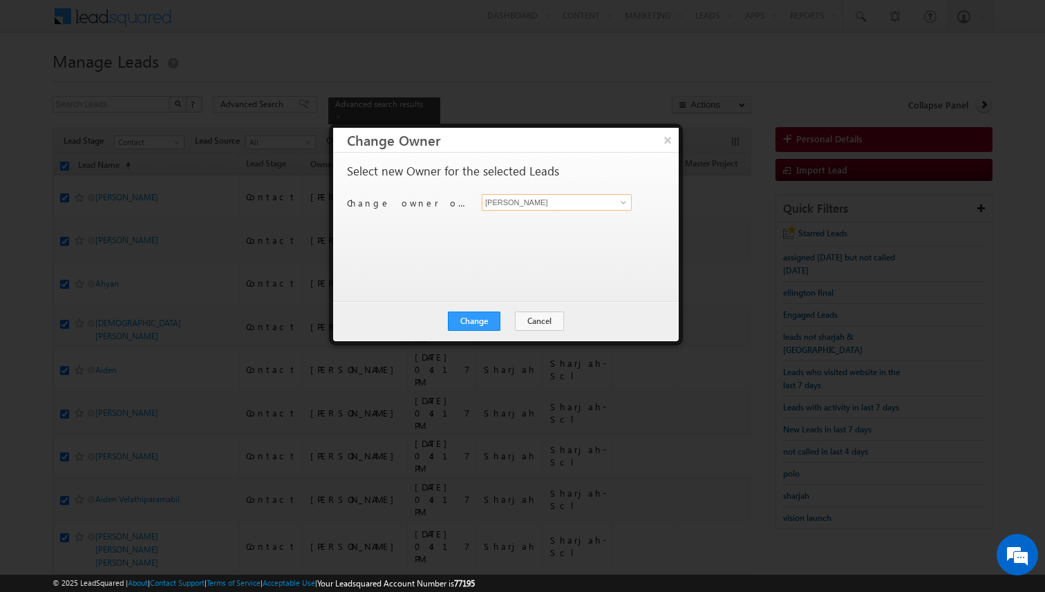
click at [519, 202] on input "[PERSON_NAME]" at bounding box center [557, 202] width 150 height 17
type input "[PERSON_NAME]"
click at [486, 323] on button "Change" at bounding box center [474, 321] width 53 height 19
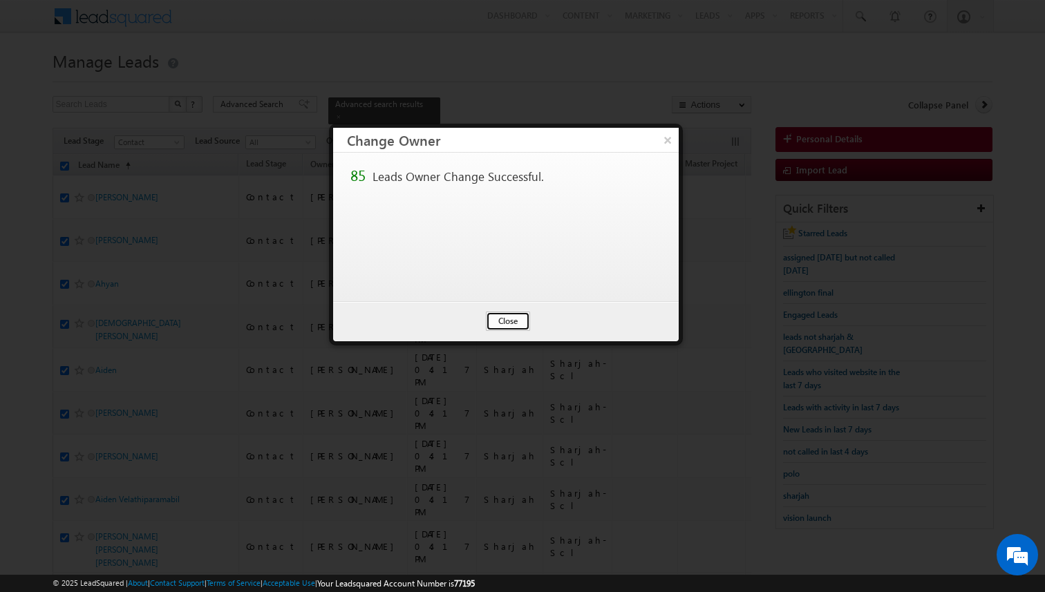
click at [500, 322] on button "Close" at bounding box center [508, 321] width 44 height 19
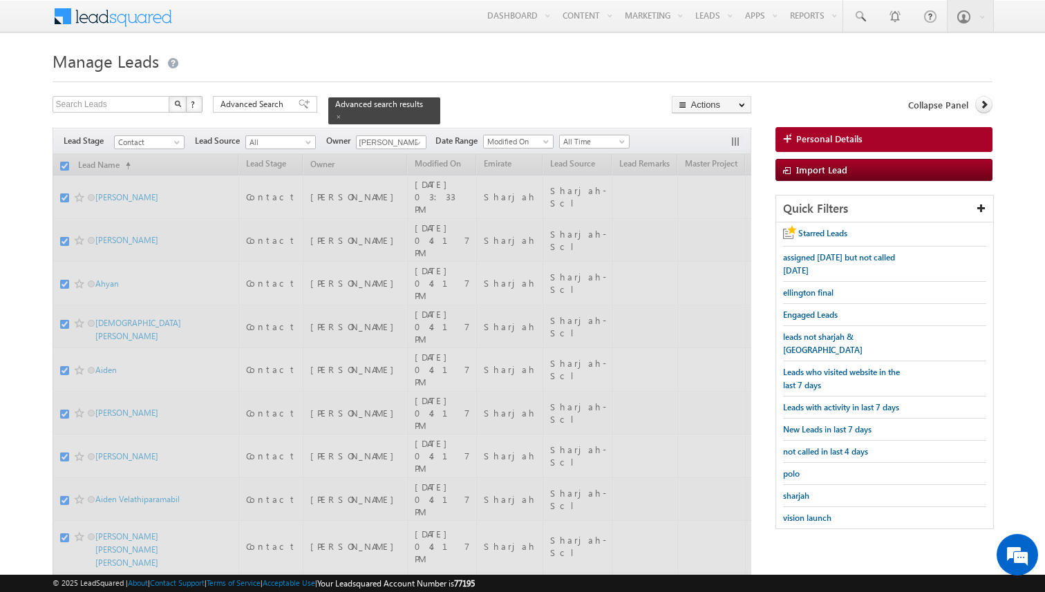
checkbox input "false"
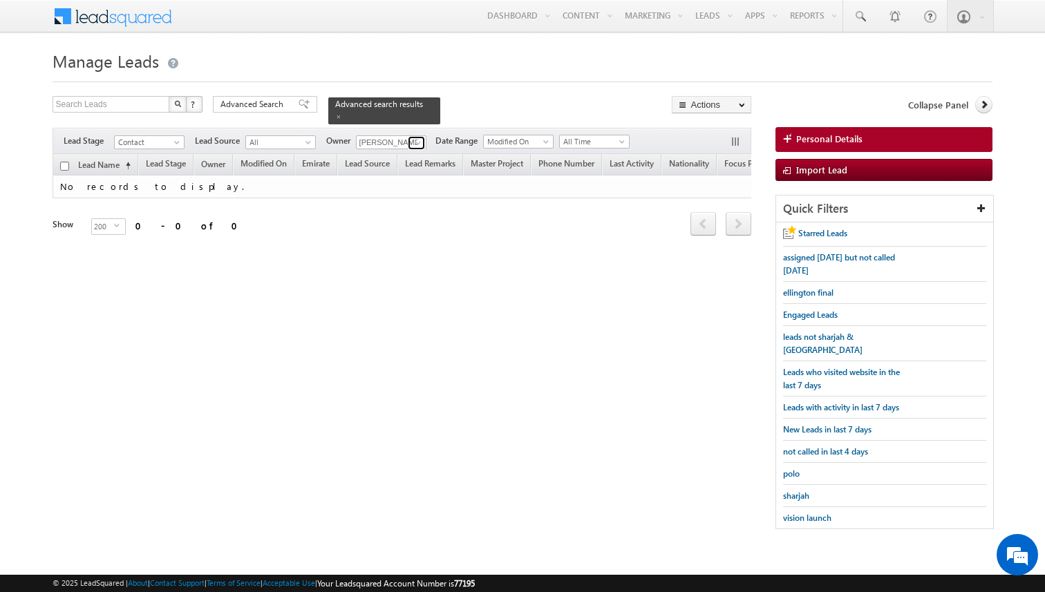
click at [417, 141] on span at bounding box center [418, 143] width 11 height 11
type input "[PERSON_NAME]"
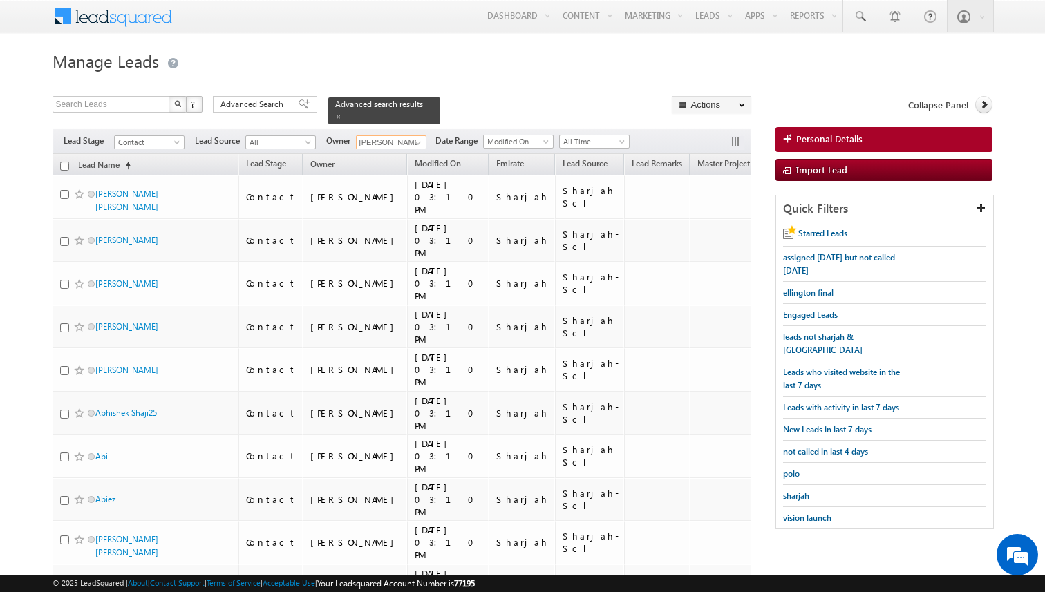
click at [69, 164] on th "Lead Name (sorted ascending)" at bounding box center [146, 164] width 187 height 21
click at [68, 165] on input "checkbox" at bounding box center [64, 166] width 9 height 9
checkbox input "true"
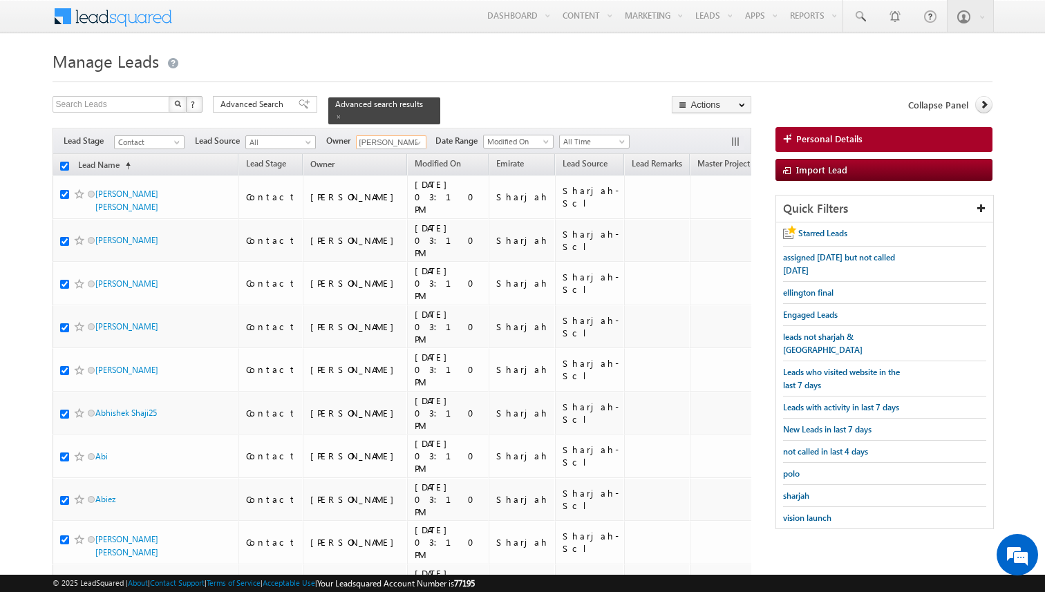
checkbox input "true"
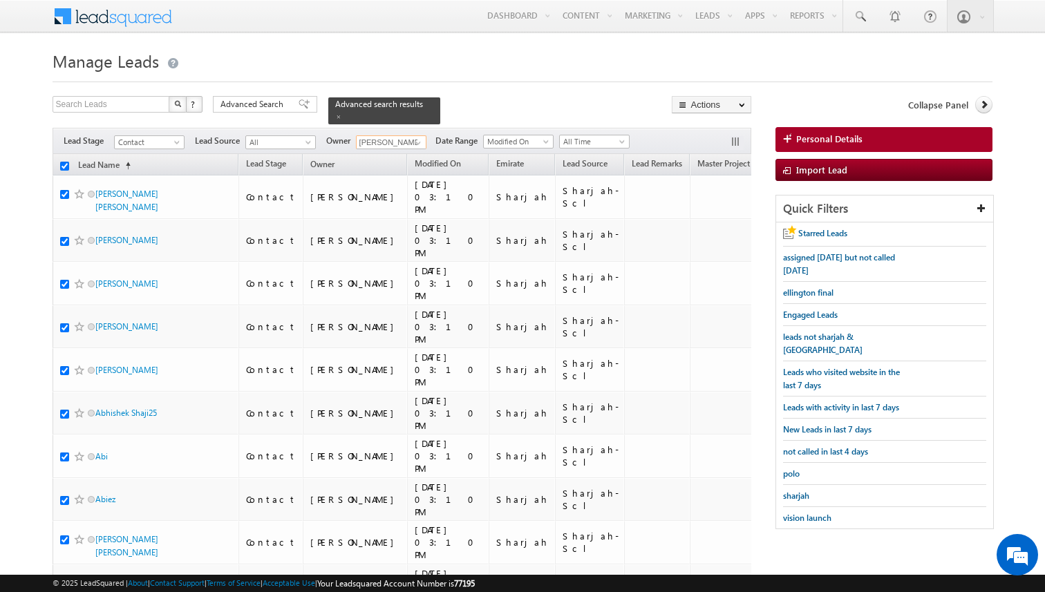
checkbox input "true"
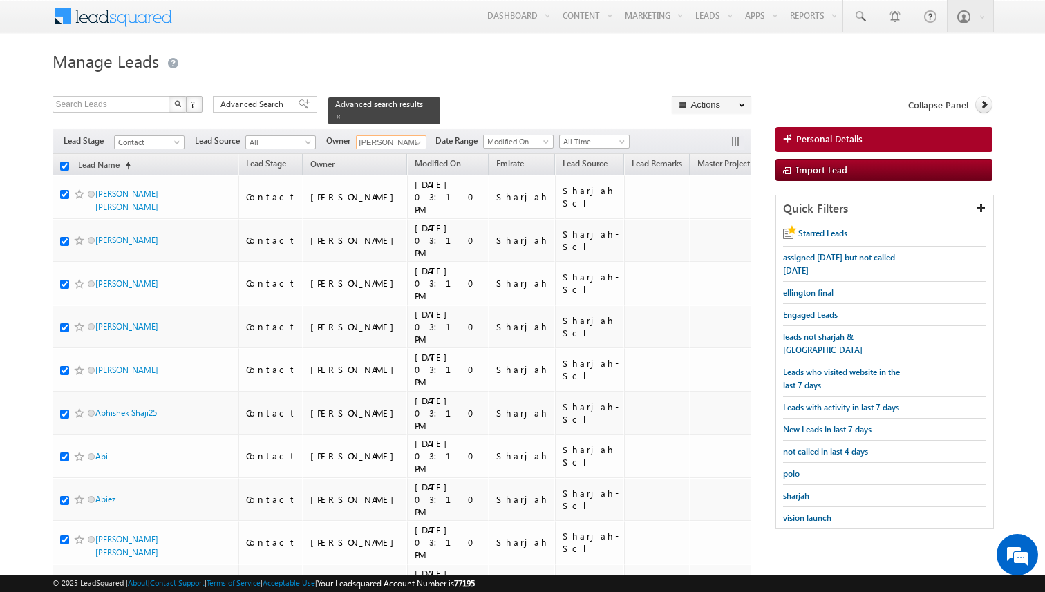
checkbox input "true"
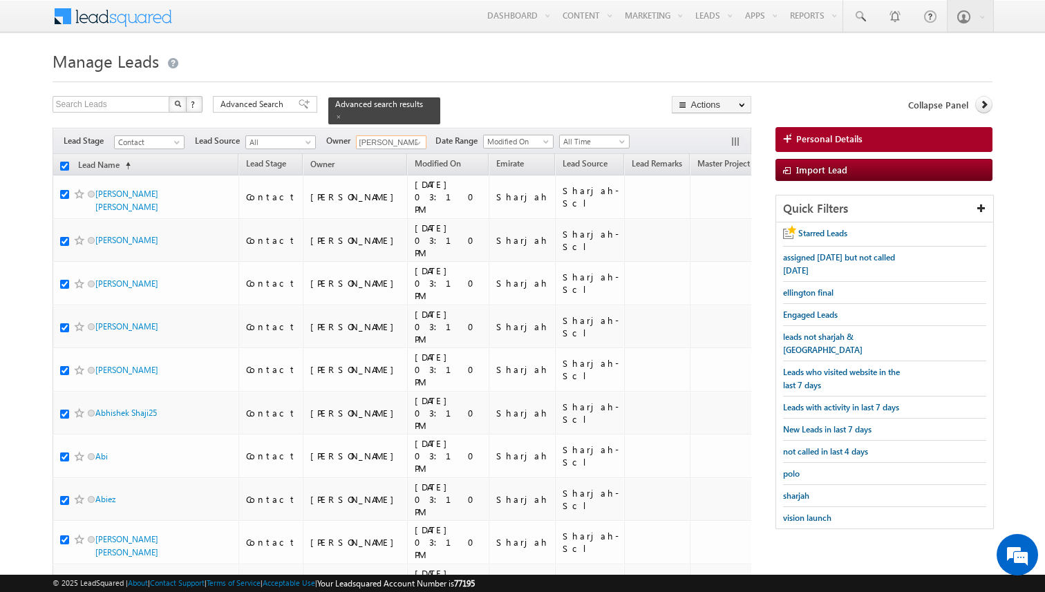
checkbox input "true"
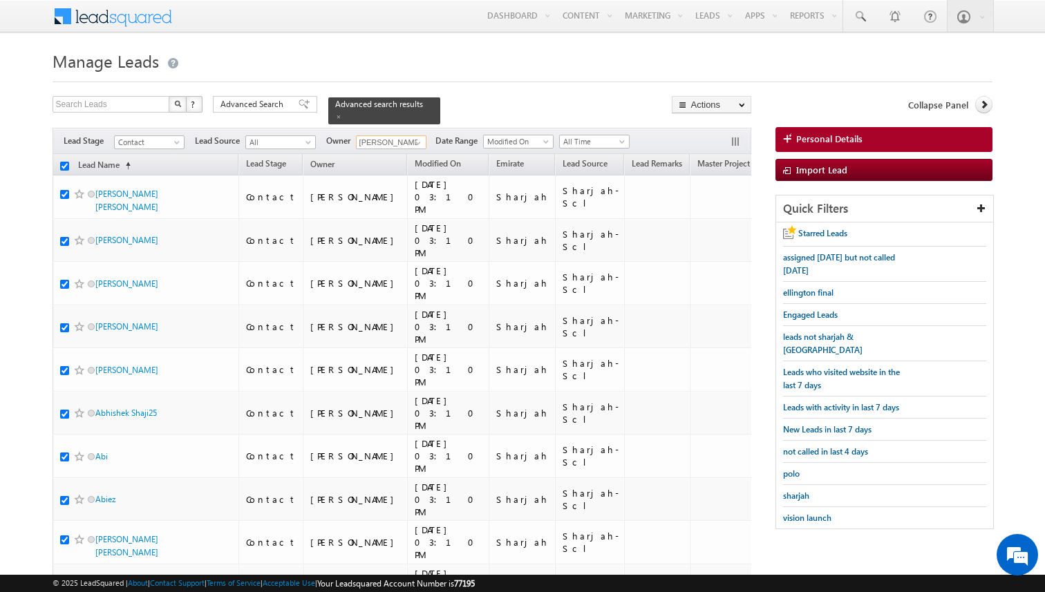
checkbox input "true"
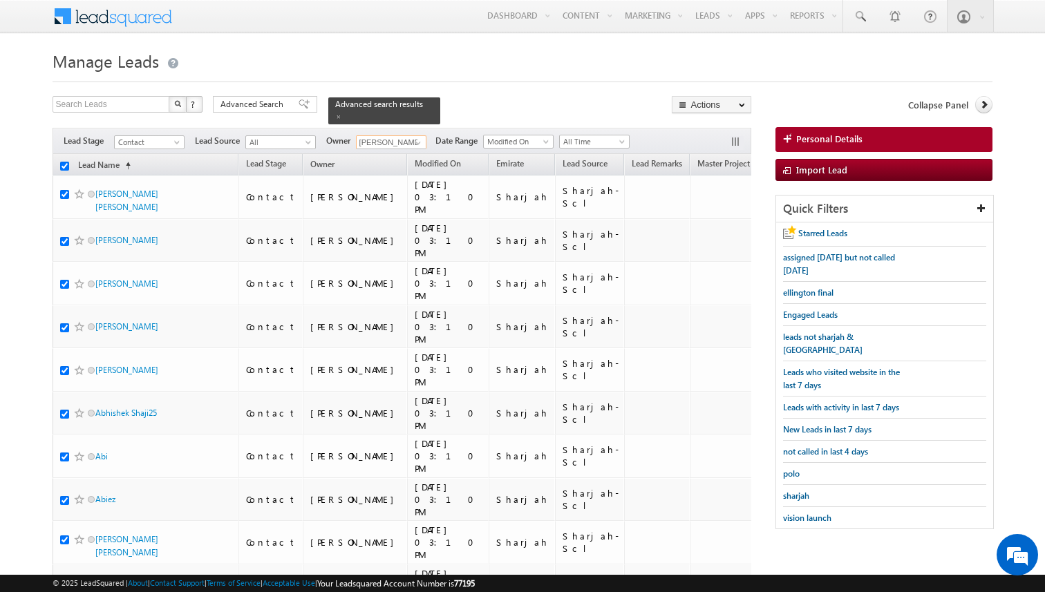
checkbox input "true"
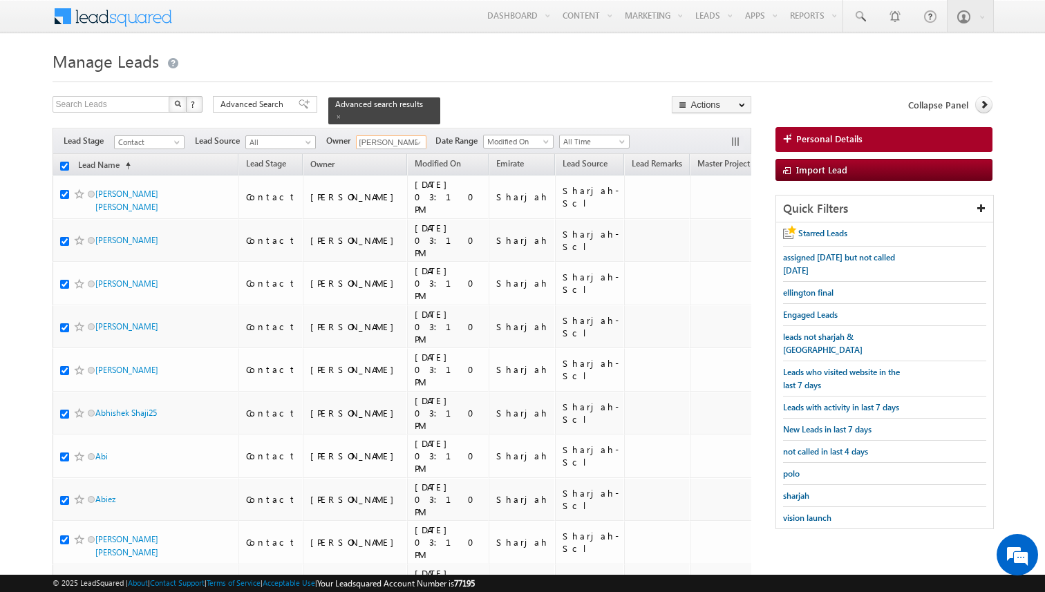
checkbox input "true"
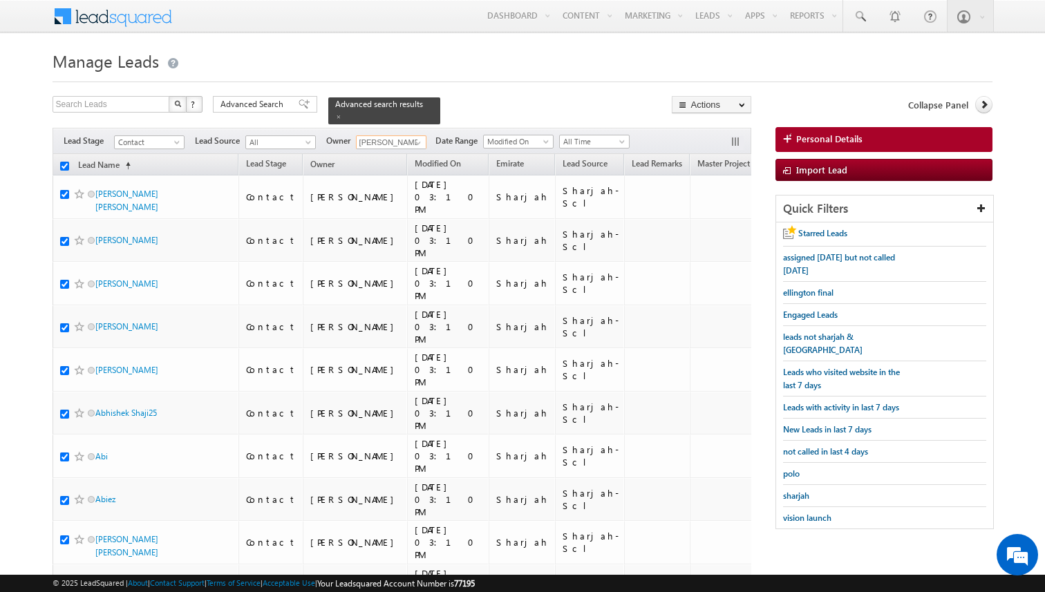
checkbox input "true"
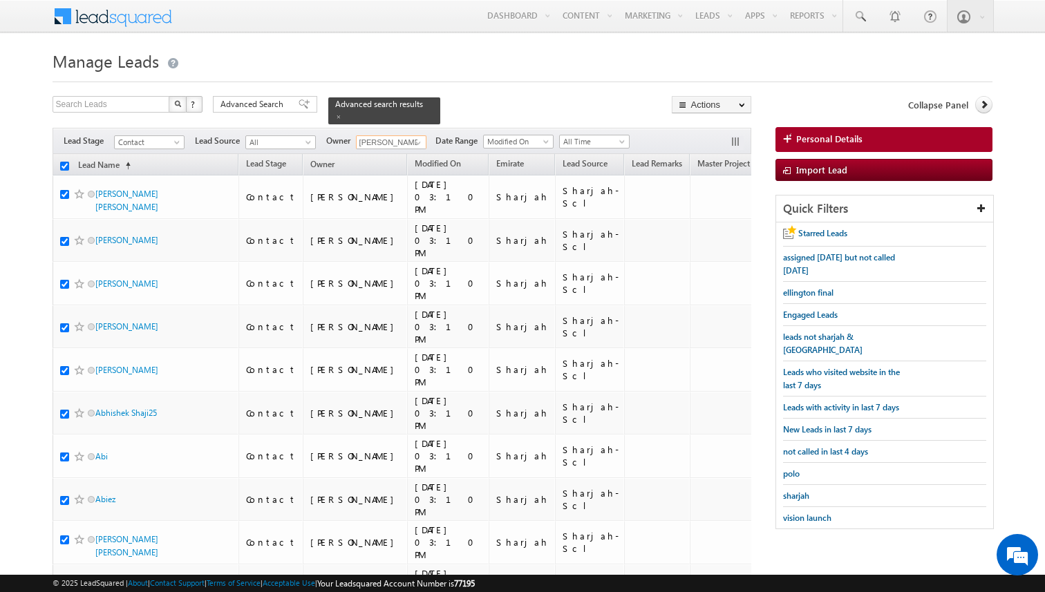
checkbox input "true"
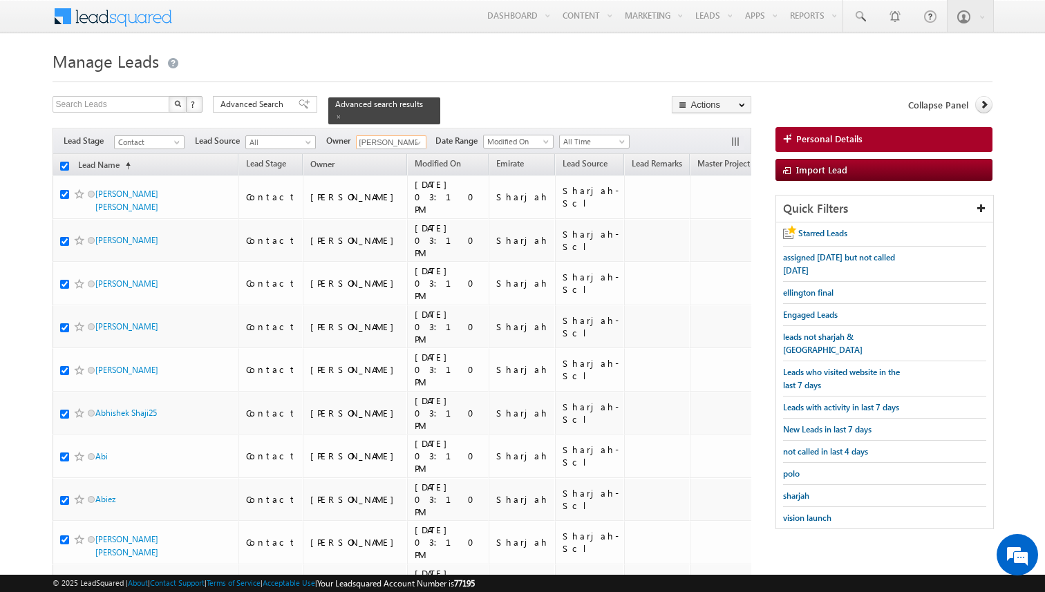
checkbox input "true"
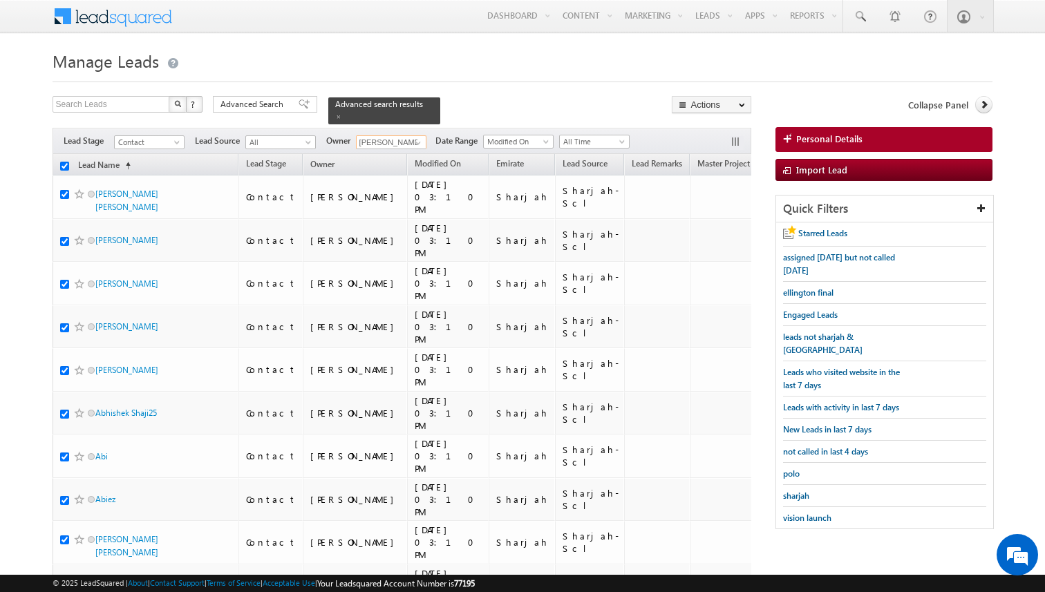
checkbox input "true"
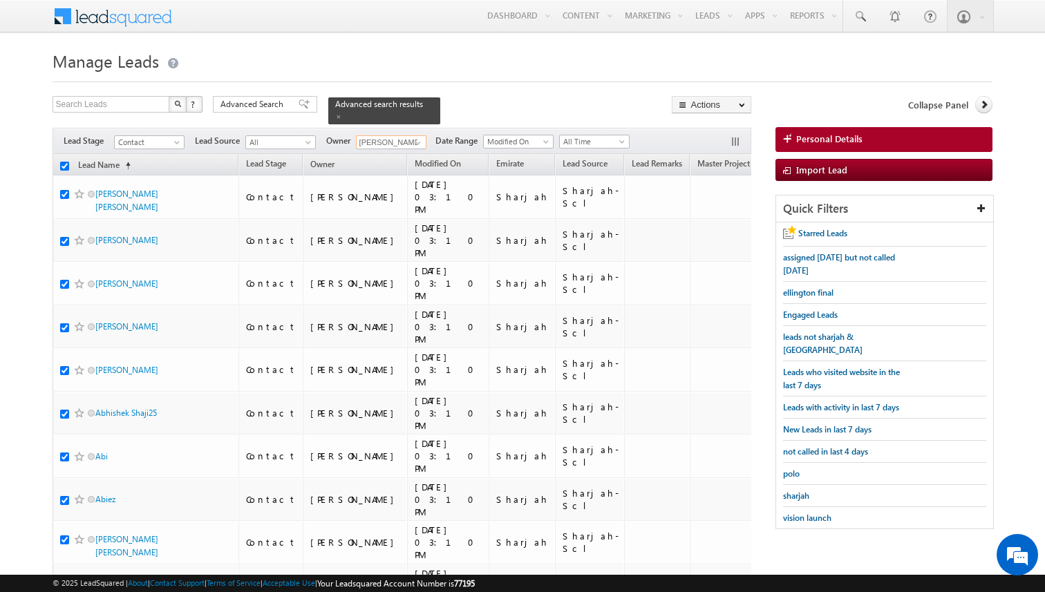
checkbox input "true"
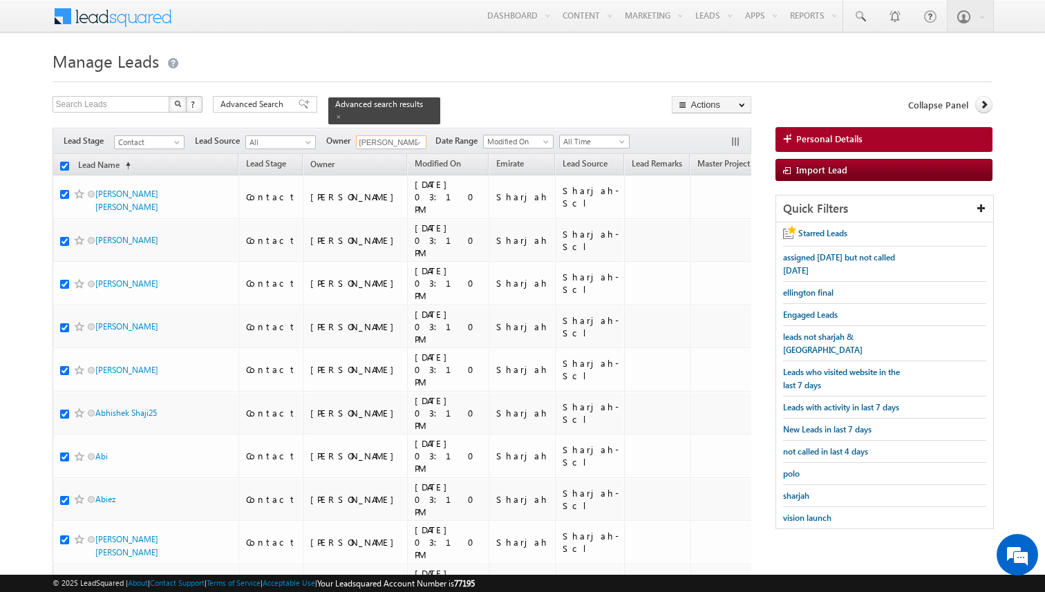
checkbox input "true"
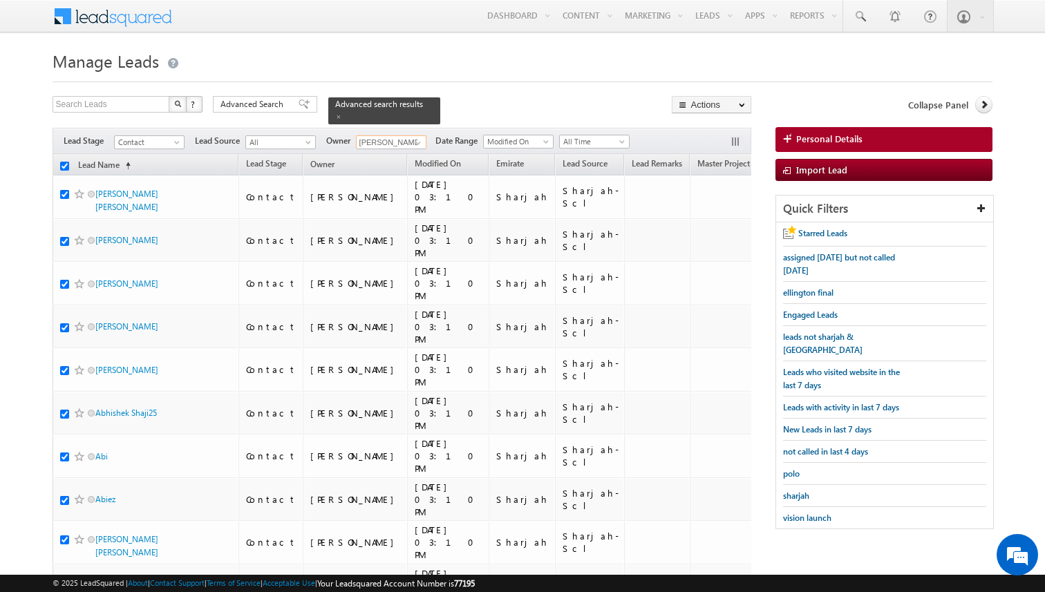
checkbox input "true"
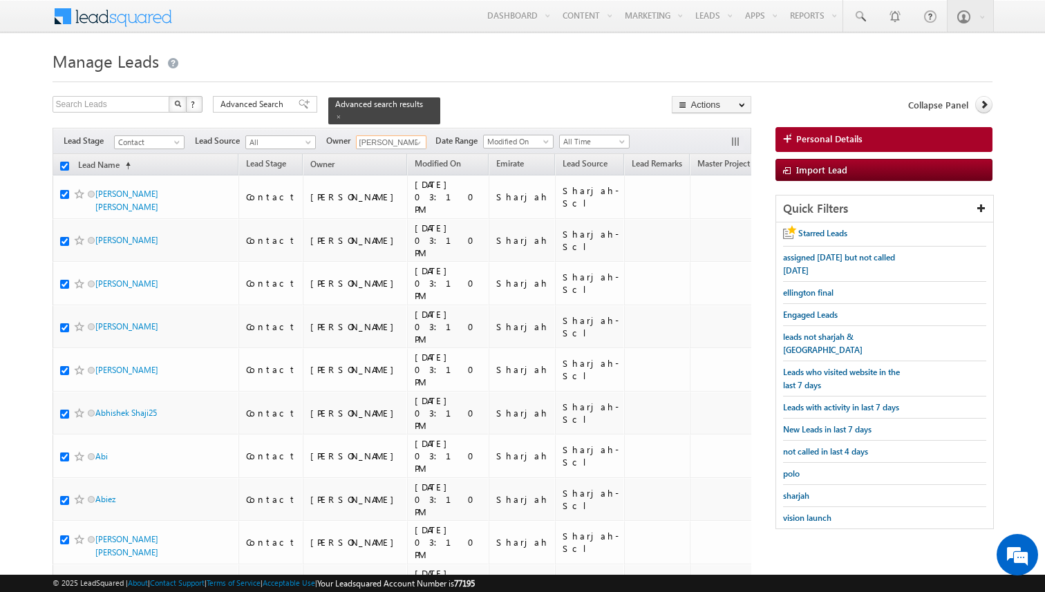
checkbox input "true"
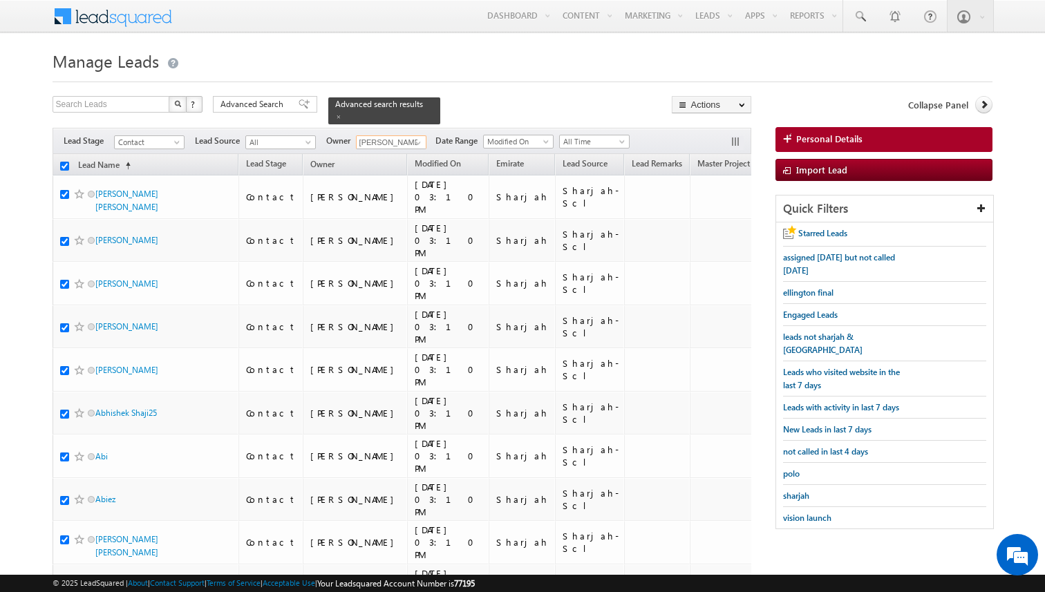
checkbox input "true"
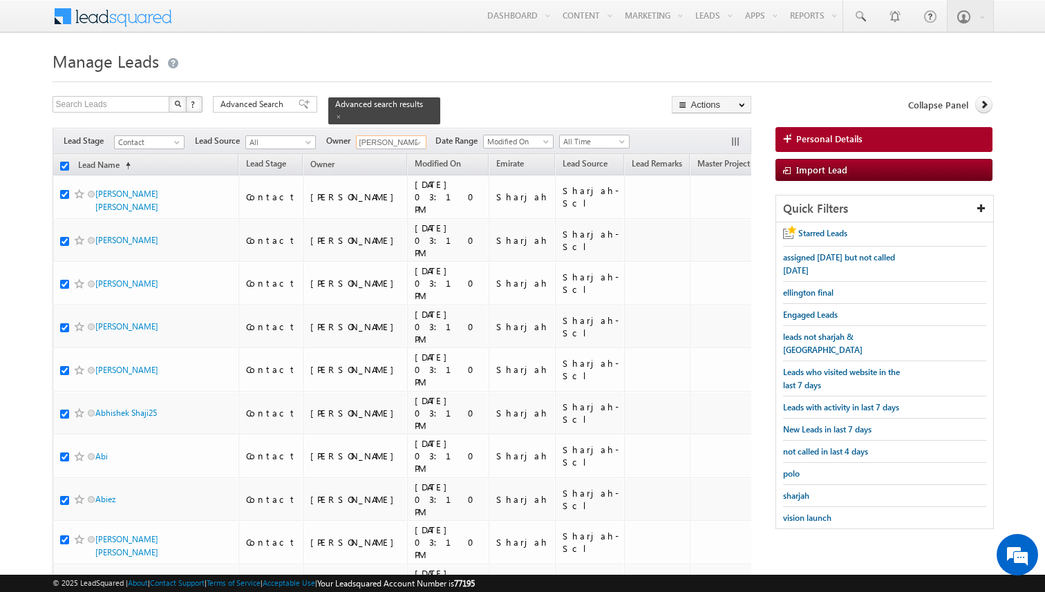
checkbox input "true"
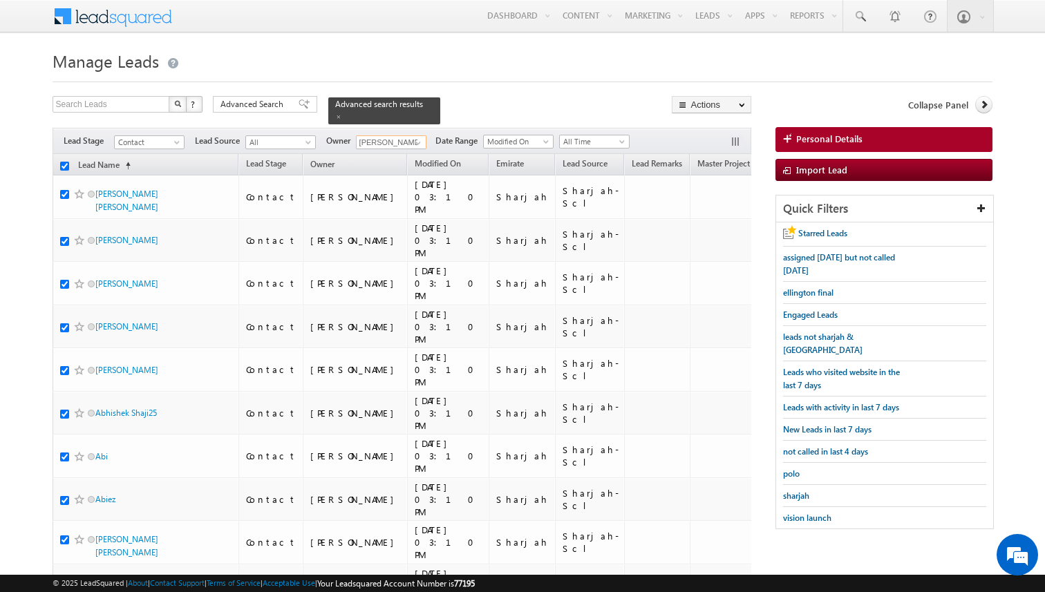
checkbox input "true"
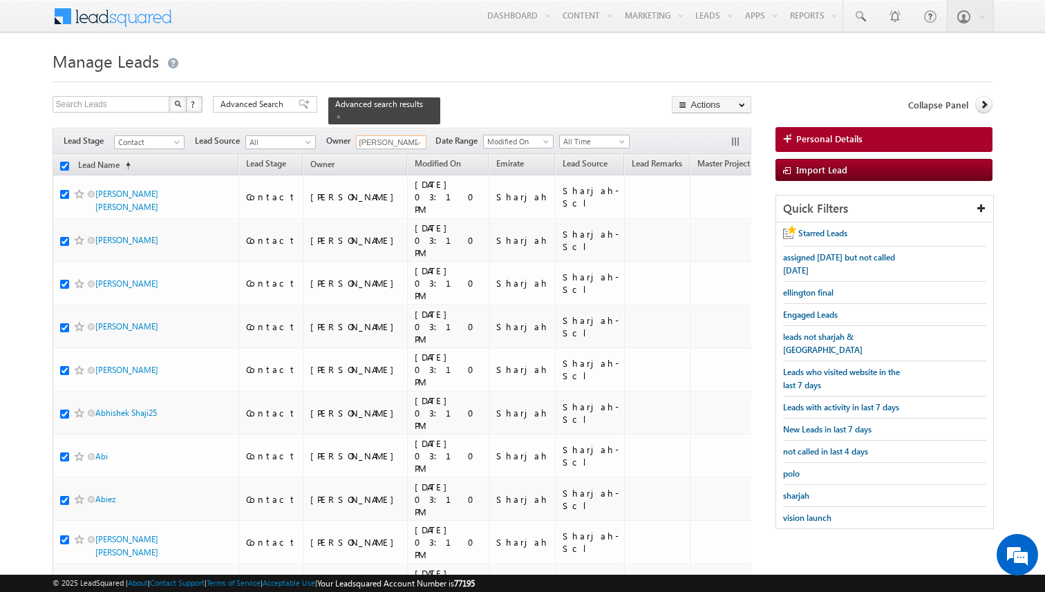
checkbox input "true"
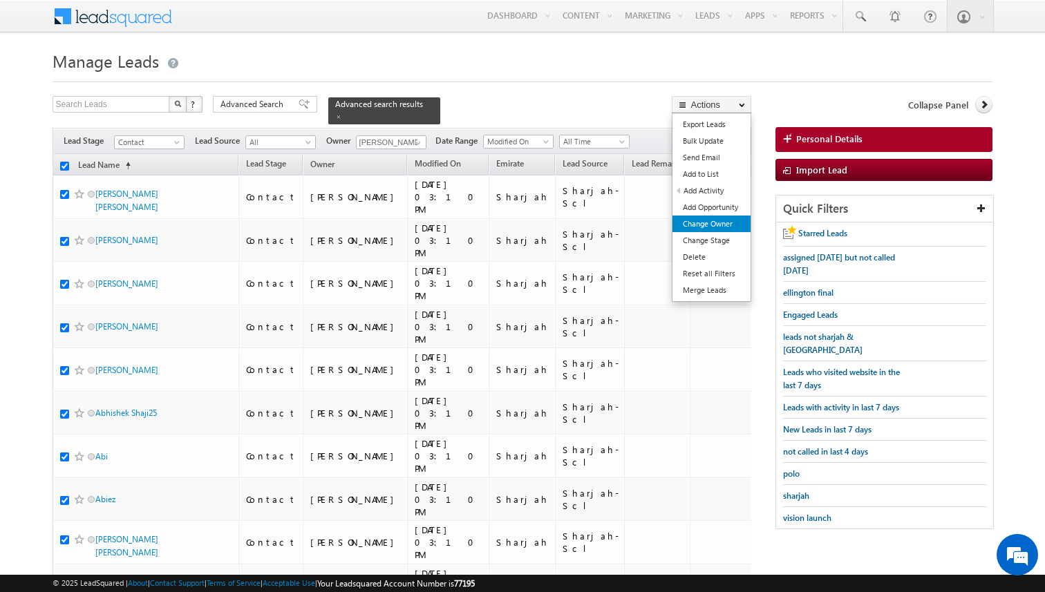
click at [710, 219] on link "Change Owner" at bounding box center [711, 224] width 78 height 17
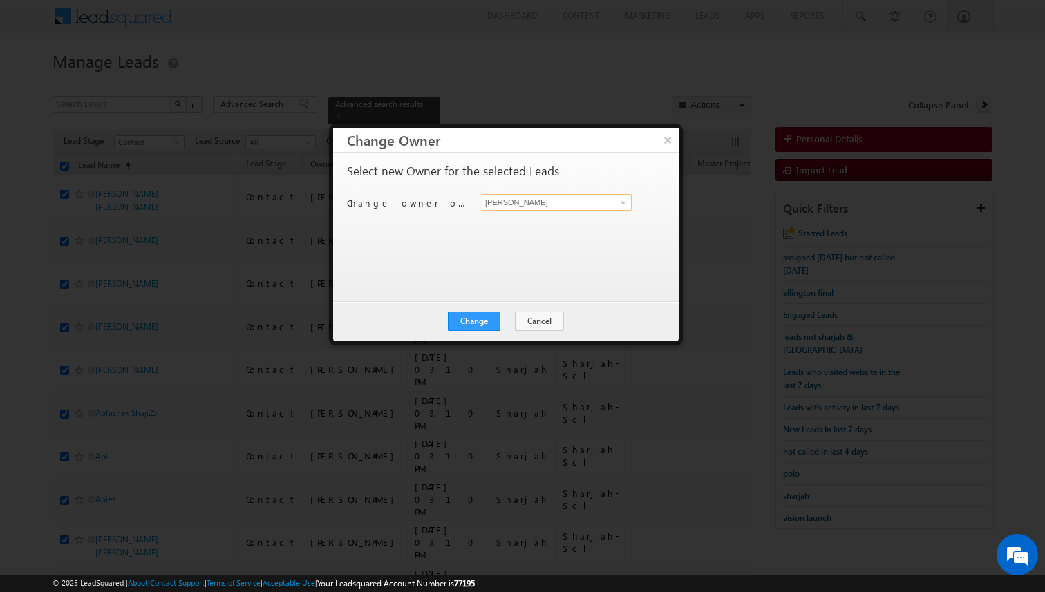
click at [560, 207] on input "[PERSON_NAME]" at bounding box center [557, 202] width 150 height 17
click at [484, 324] on button "Change" at bounding box center [474, 321] width 53 height 19
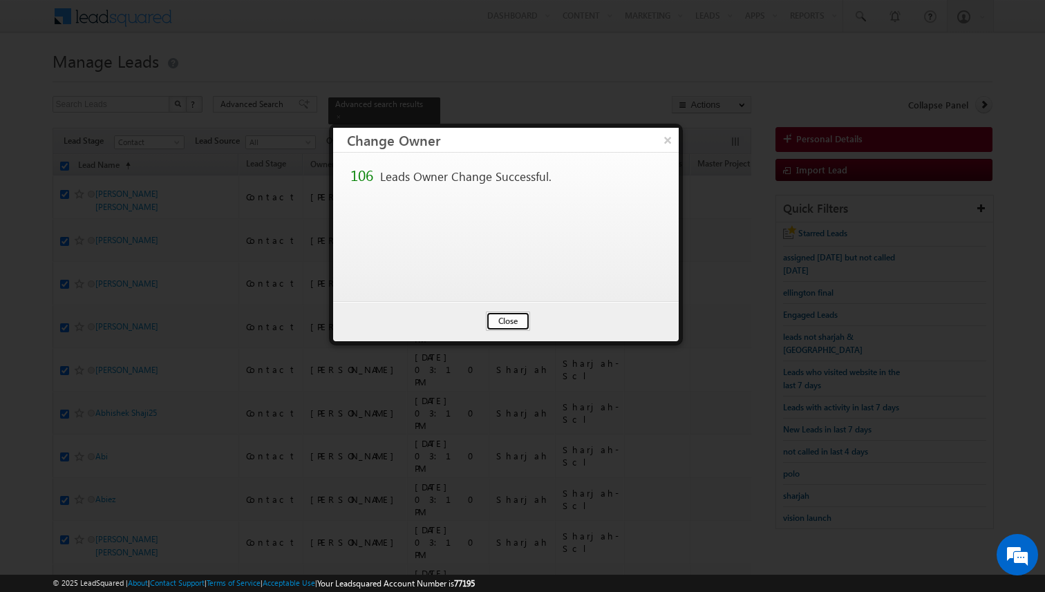
click at [503, 319] on button "Close" at bounding box center [508, 321] width 44 height 19
